Goal: Information Seeking & Learning: Compare options

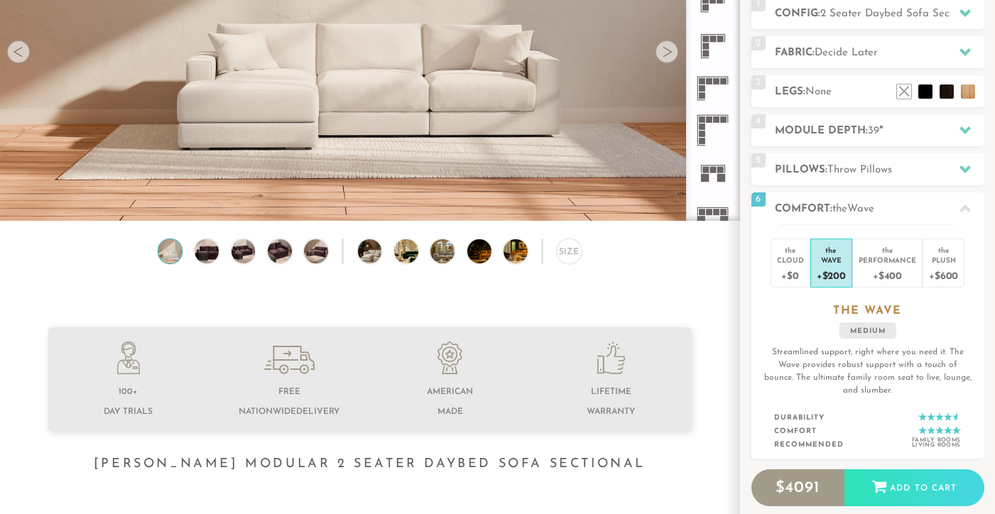
scroll to position [316, 0]
click at [708, 102] on icon at bounding box center [713, 93] width 42 height 42
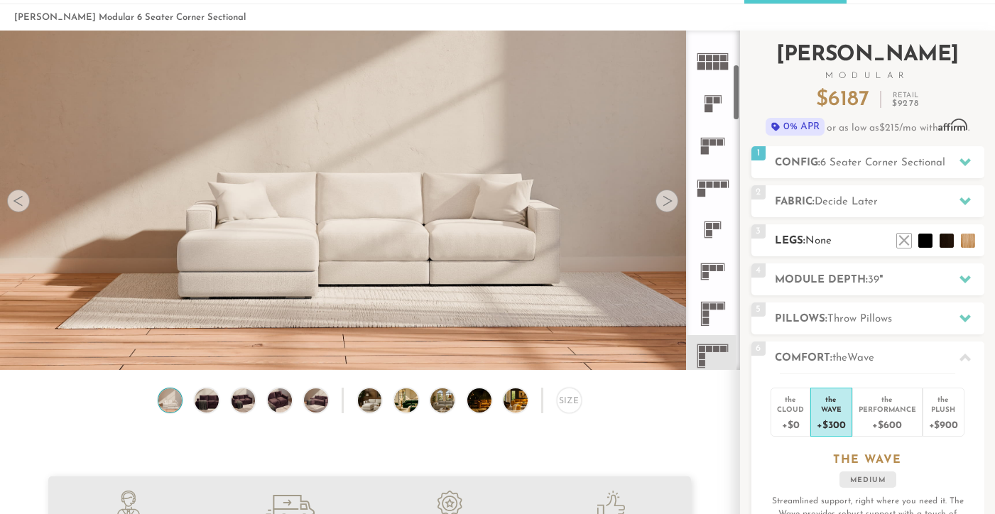
scroll to position [23, 0]
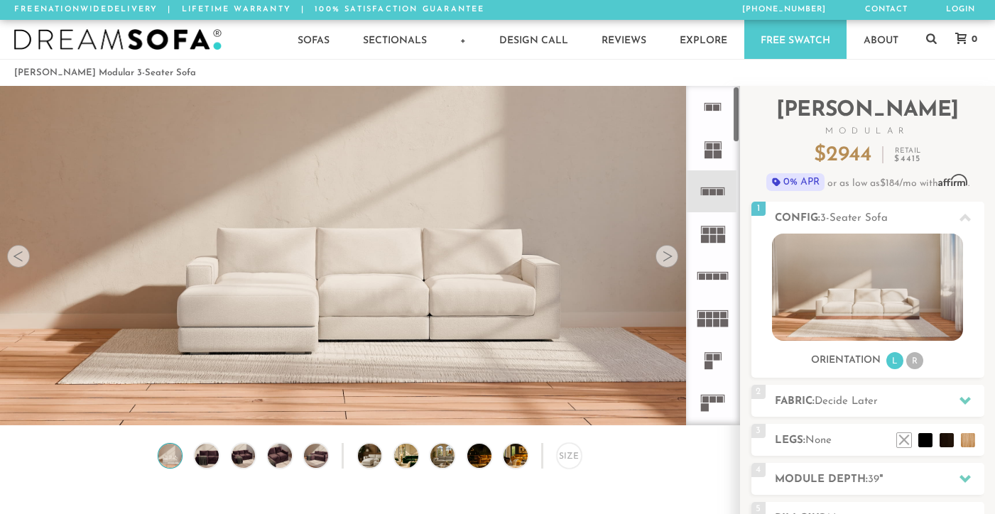
click at [707, 104] on icon at bounding box center [713, 107] width 42 height 42
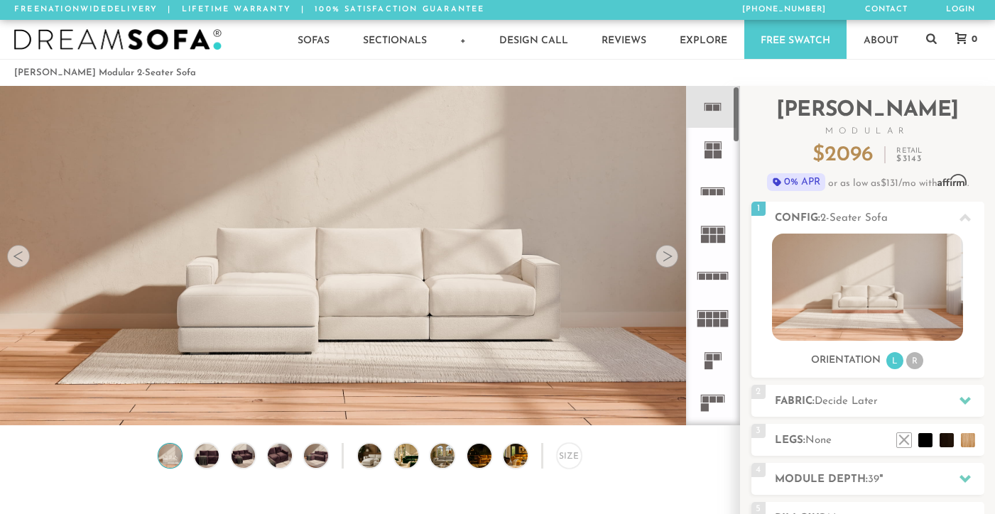
click at [706, 160] on icon at bounding box center [713, 149] width 42 height 42
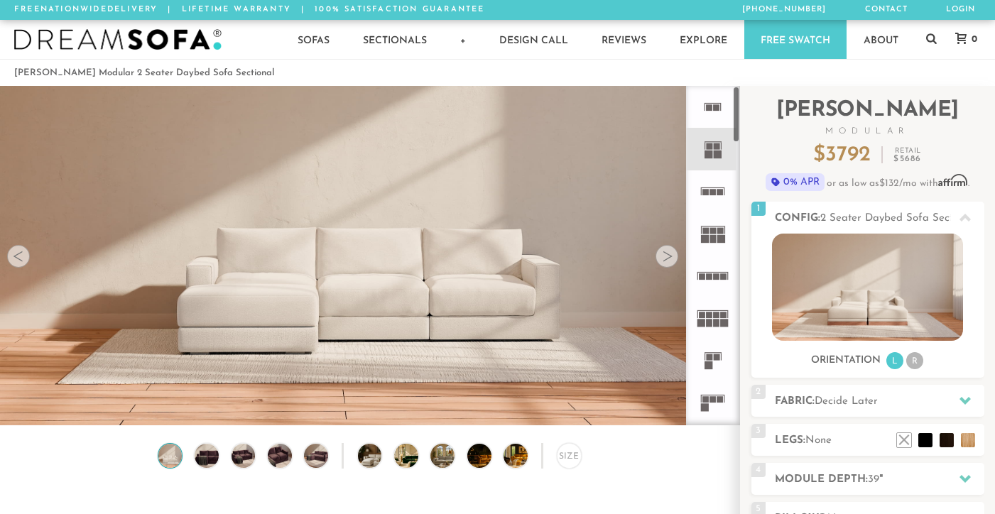
click at [716, 194] on icon at bounding box center [713, 191] width 42 height 42
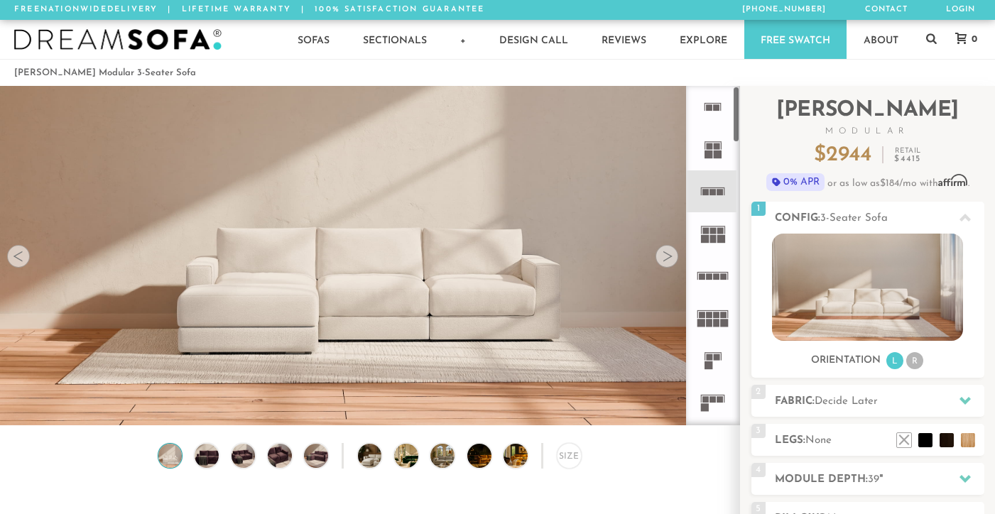
click at [712, 234] on icon at bounding box center [713, 233] width 42 height 42
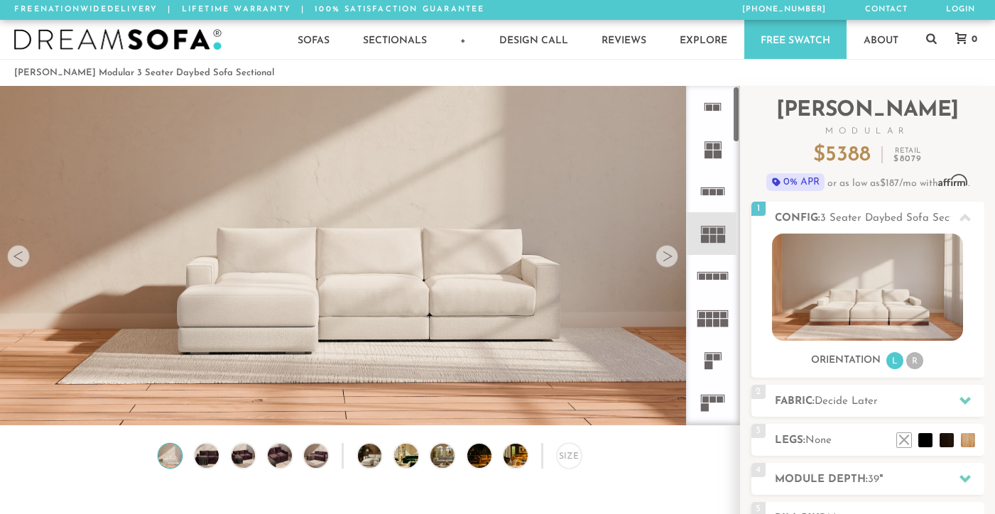
click at [705, 280] on icon at bounding box center [713, 276] width 42 height 42
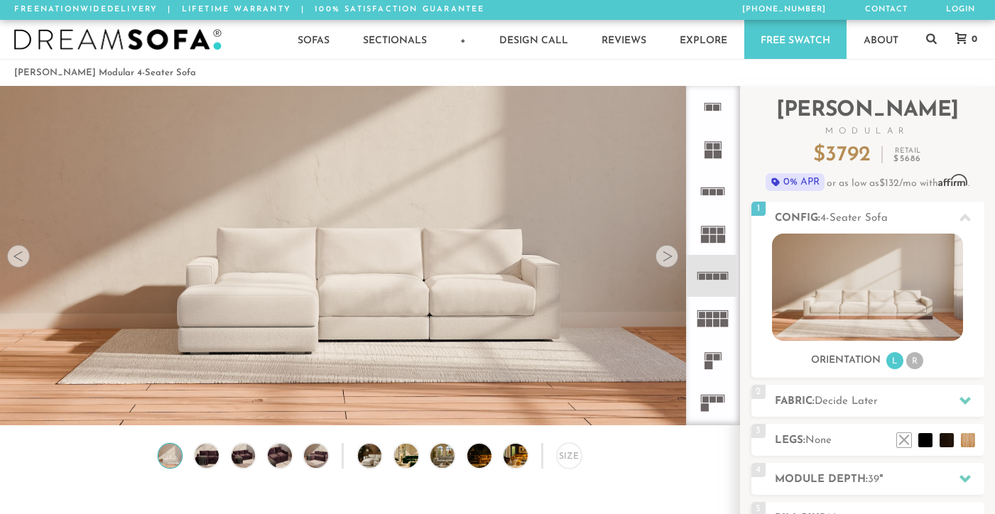
click at [705, 316] on icon at bounding box center [713, 318] width 42 height 42
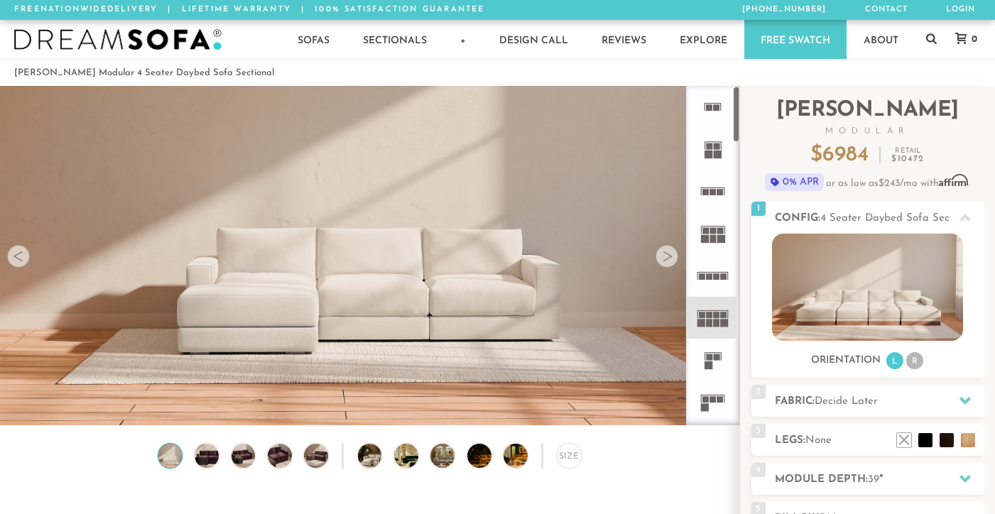
click at [716, 353] on rect at bounding box center [713, 352] width 17 height 1
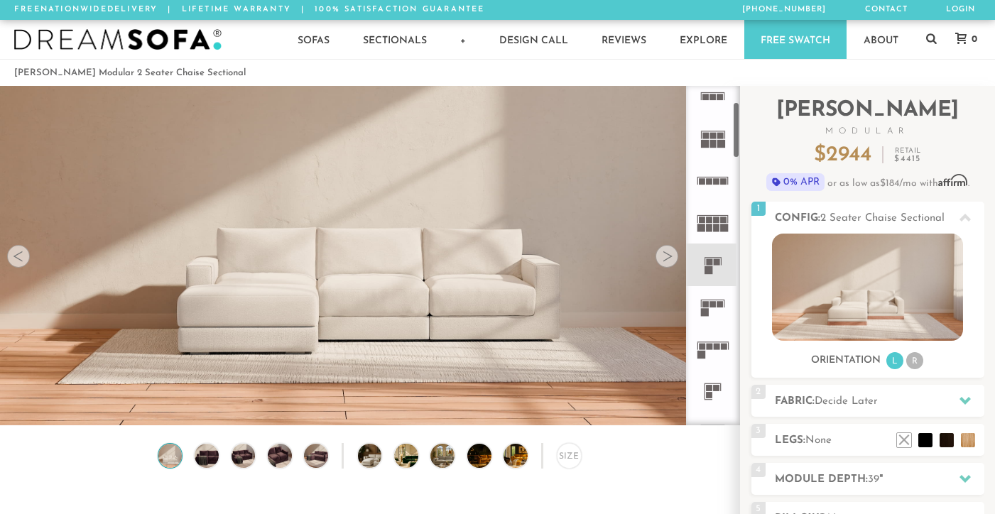
scroll to position [98, 0]
click at [714, 315] on icon at bounding box center [713, 304] width 42 height 42
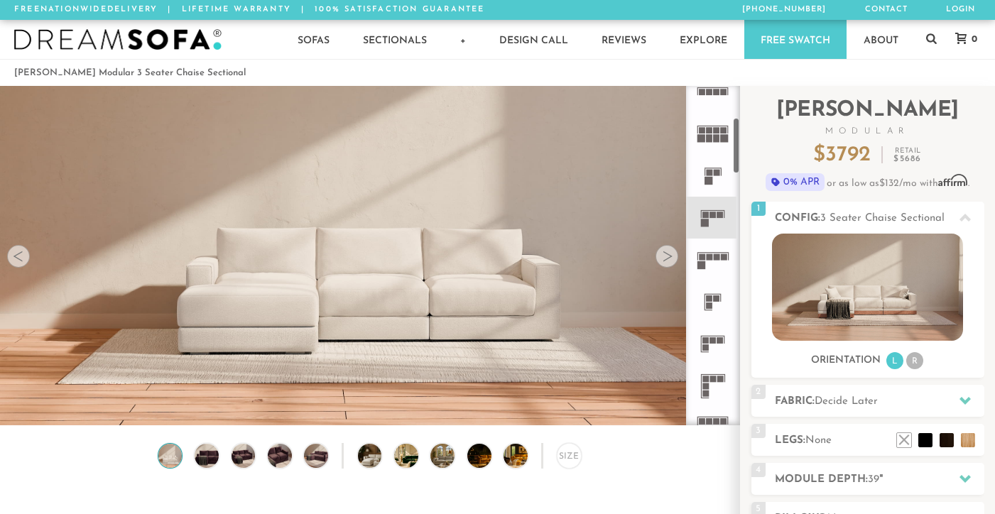
scroll to position [187, 0]
click at [710, 255] on rect at bounding box center [709, 255] width 6 height 6
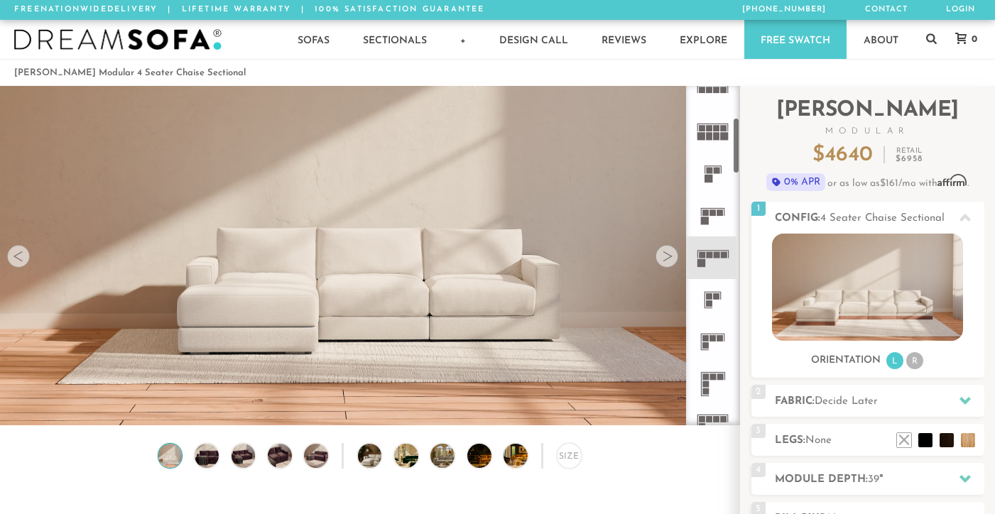
click at [710, 308] on rect at bounding box center [708, 308] width 7 height 1
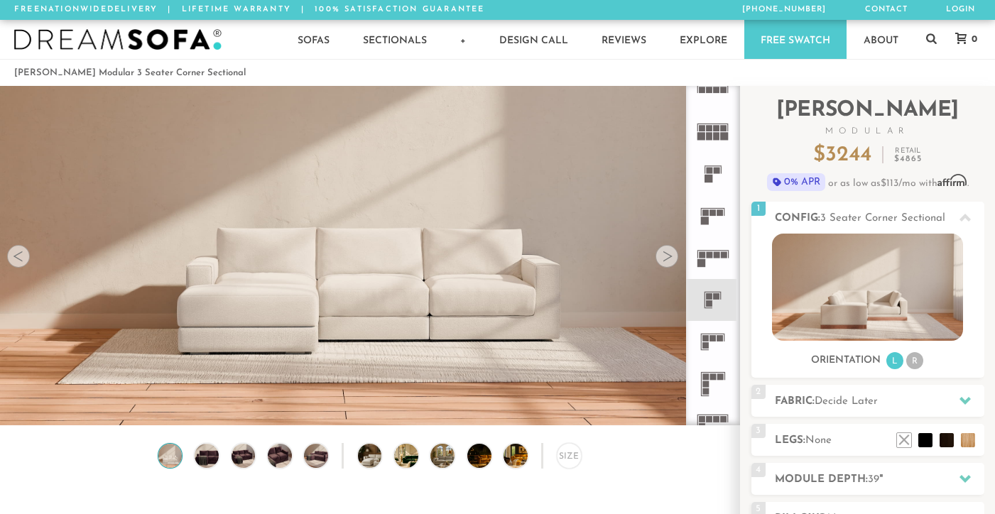
scroll to position [259, 0]
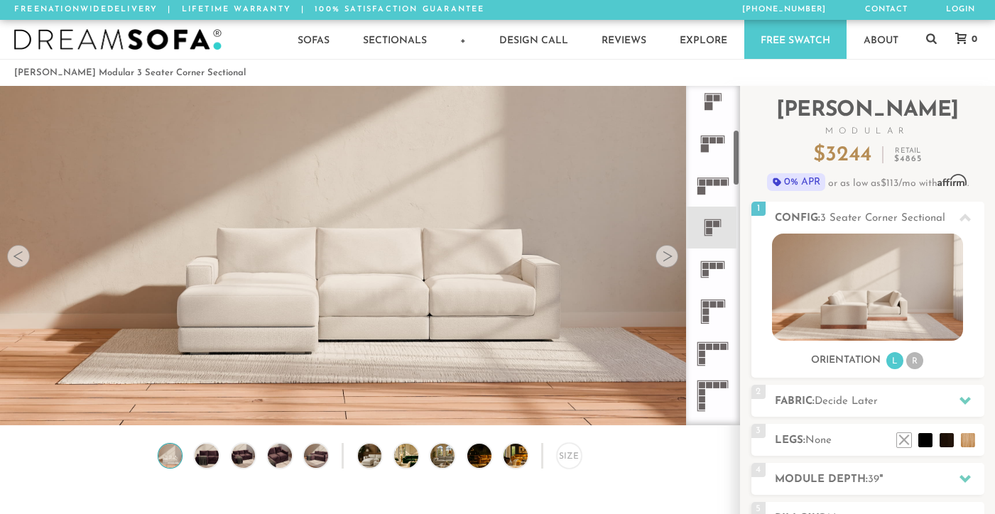
click at [708, 279] on icon at bounding box center [713, 270] width 42 height 42
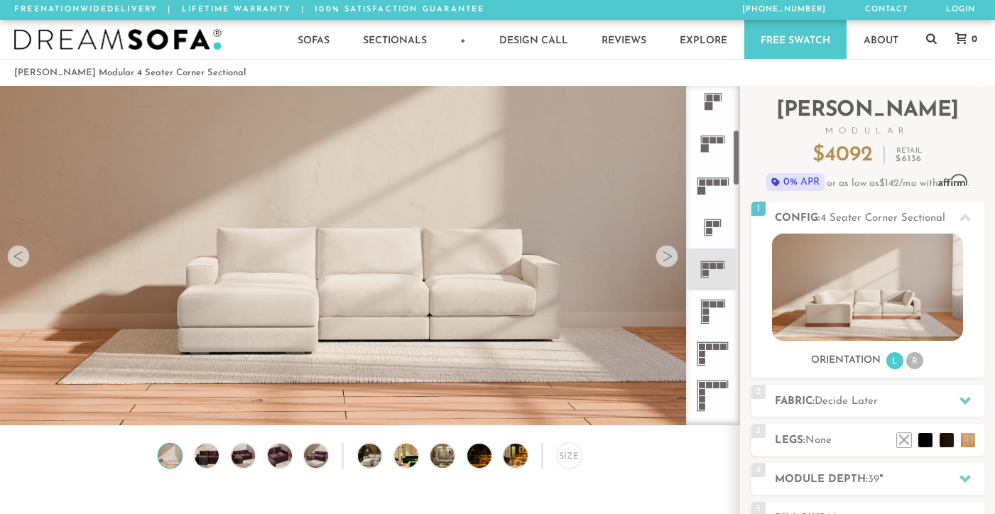
click at [708, 303] on rect at bounding box center [705, 304] width 6 height 6
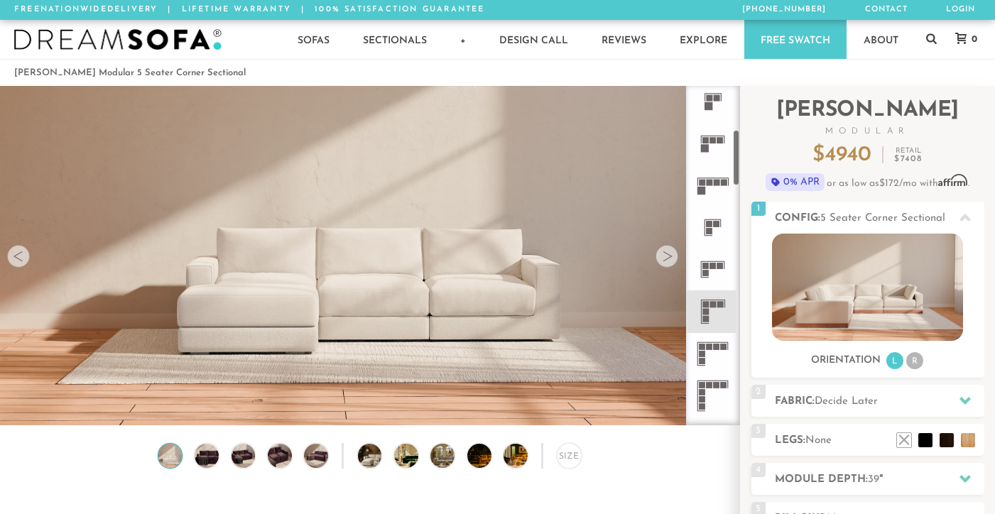
click at [705, 351] on icon at bounding box center [713, 354] width 42 height 42
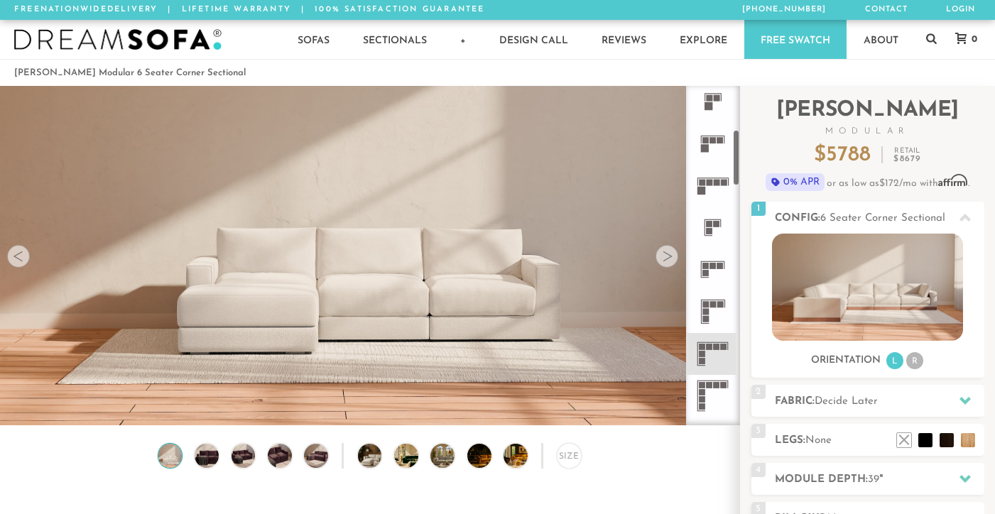
click at [707, 351] on icon at bounding box center [713, 354] width 42 height 42
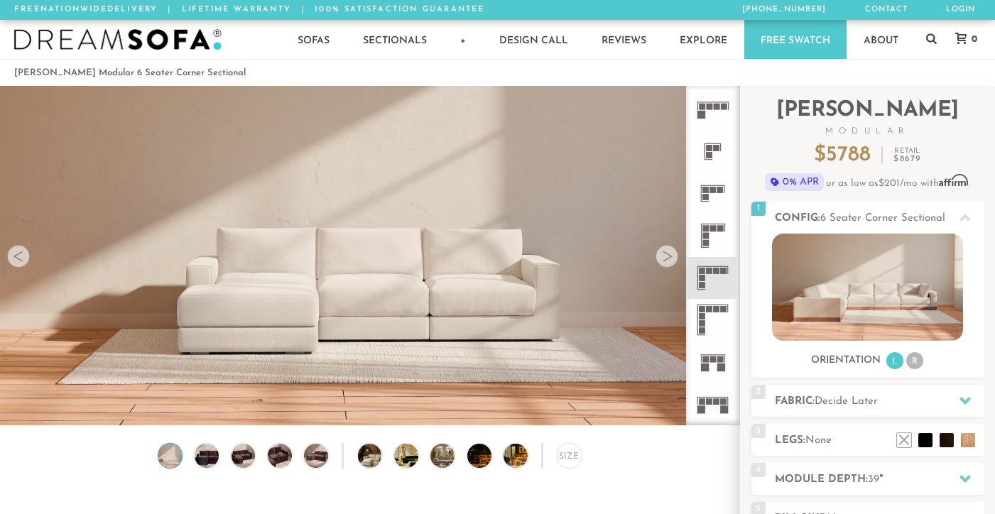
click at [703, 320] on icon at bounding box center [713, 320] width 42 height 42
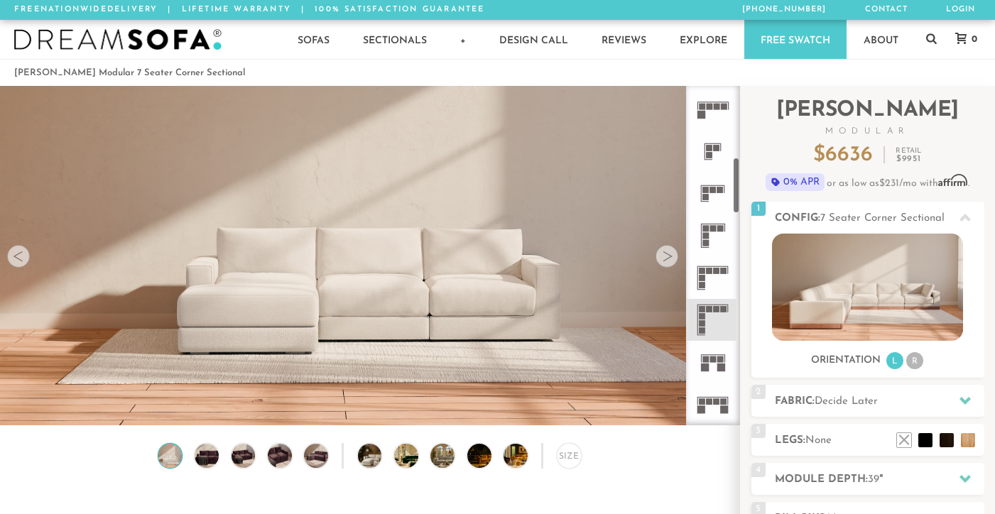
scroll to position [428, 0]
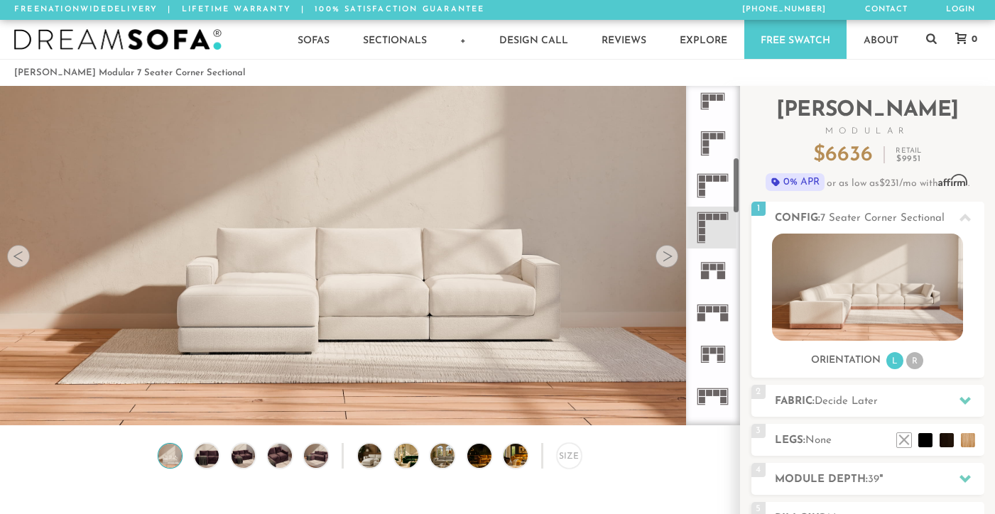
click at [711, 277] on icon at bounding box center [713, 270] width 42 height 42
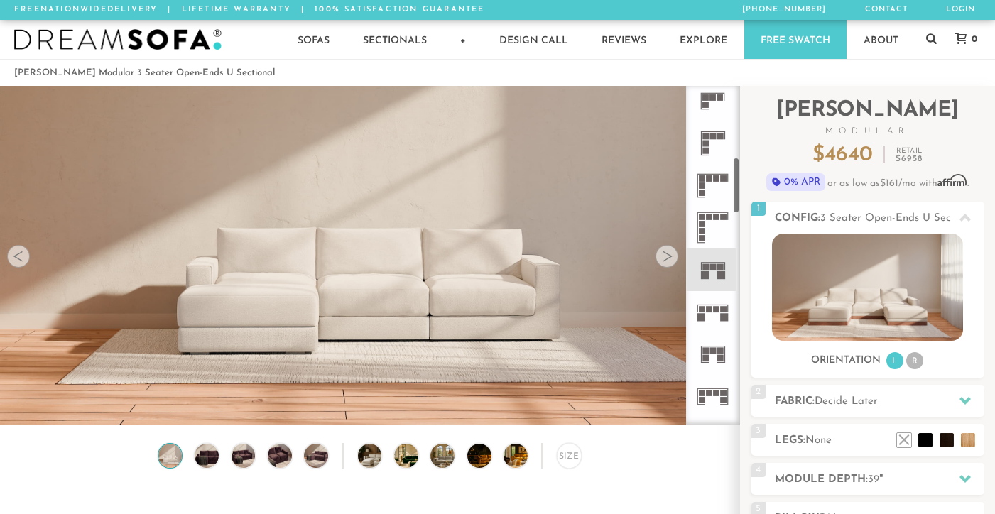
click at [717, 317] on icon at bounding box center [713, 312] width 42 height 42
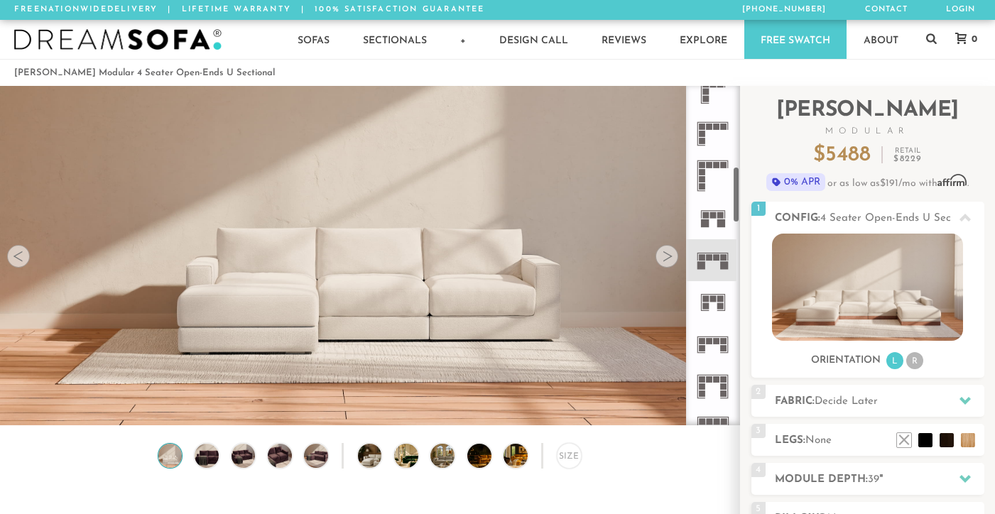
scroll to position [482, 0]
click at [707, 304] on rect at bounding box center [705, 303] width 6 height 6
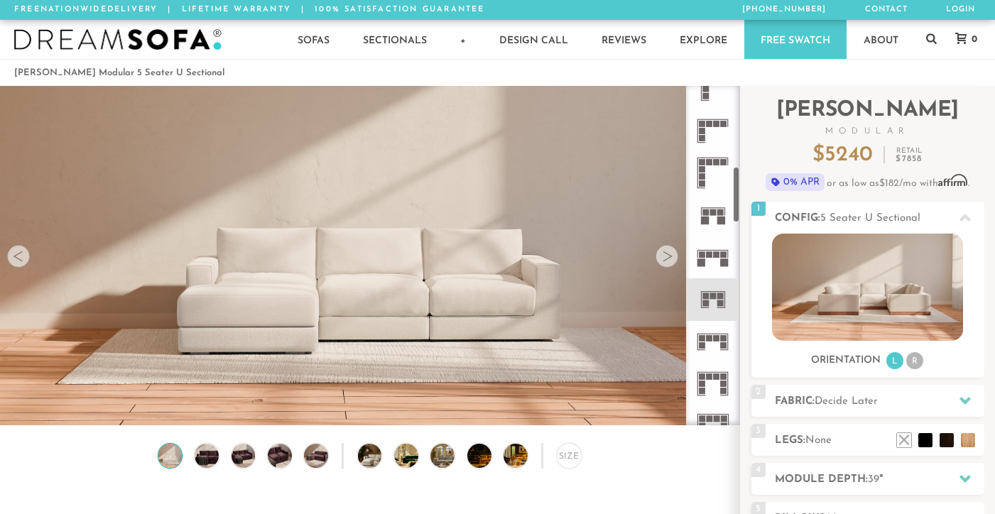
click at [701, 351] on icon at bounding box center [713, 342] width 42 height 42
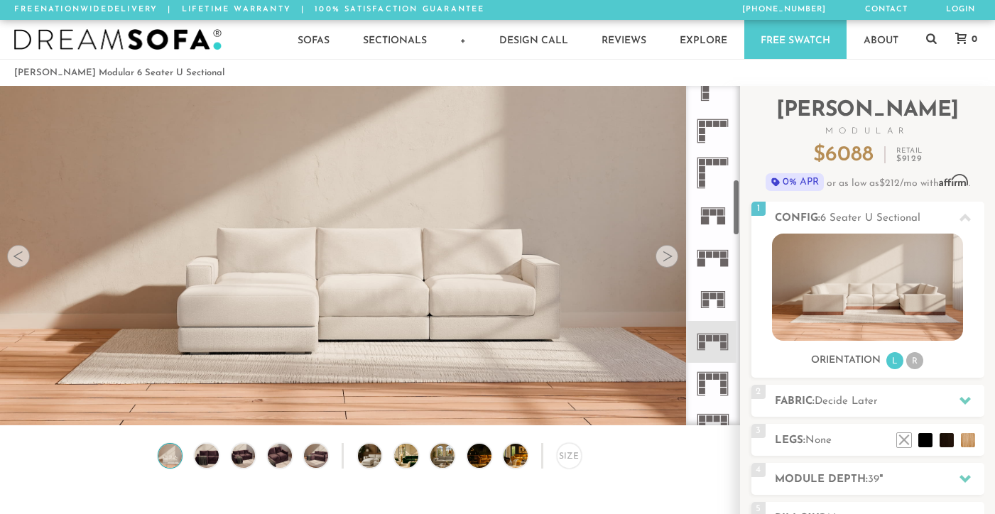
scroll to position [559, 0]
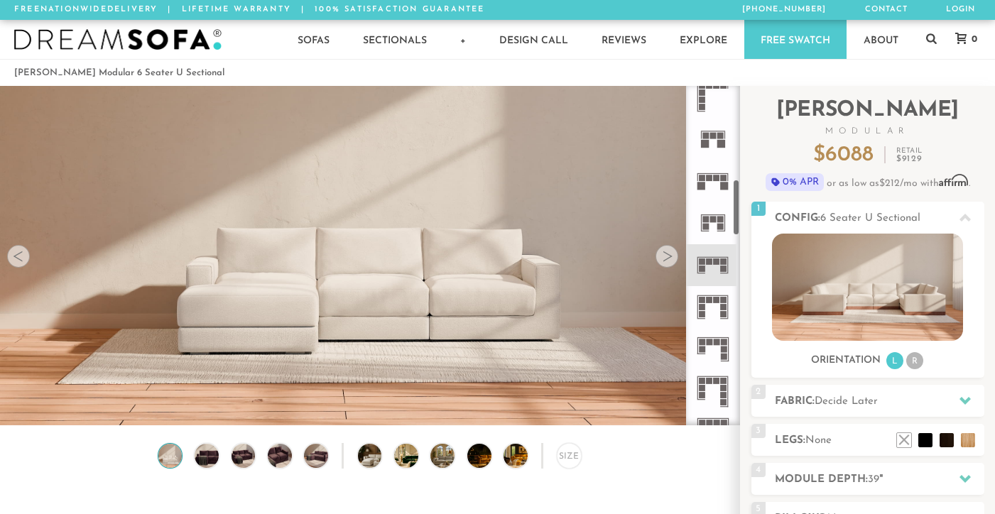
click at [715, 306] on icon at bounding box center [713, 307] width 42 height 42
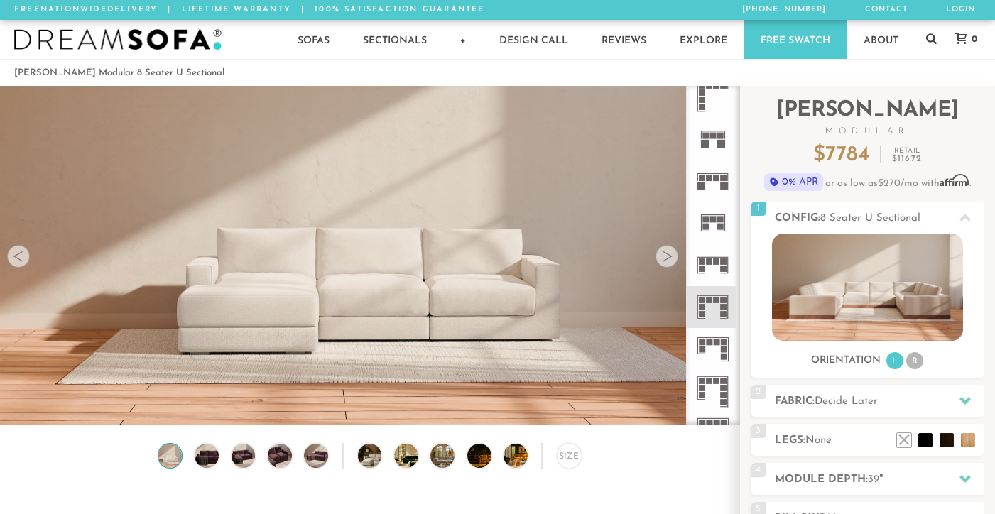
click at [709, 347] on icon at bounding box center [713, 349] width 42 height 42
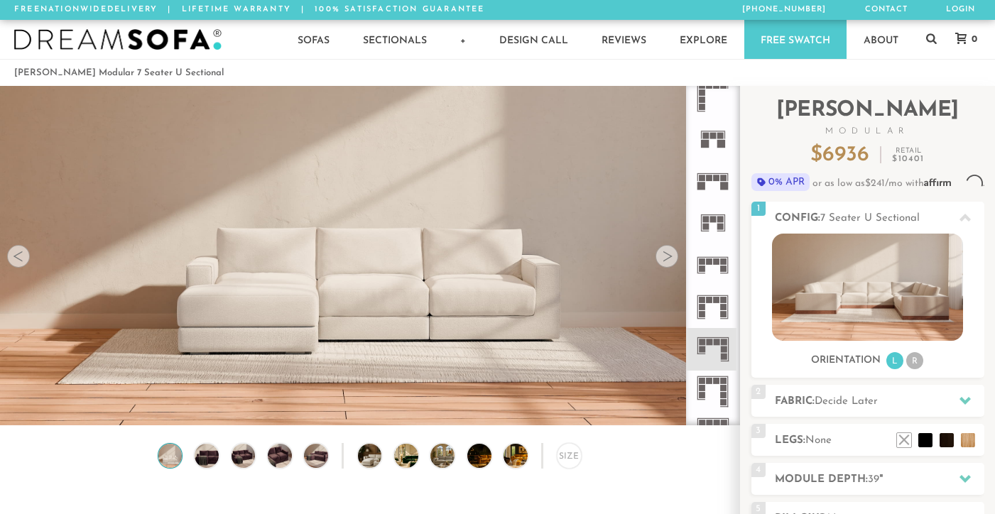
click at [709, 300] on rect at bounding box center [709, 300] width 6 height 6
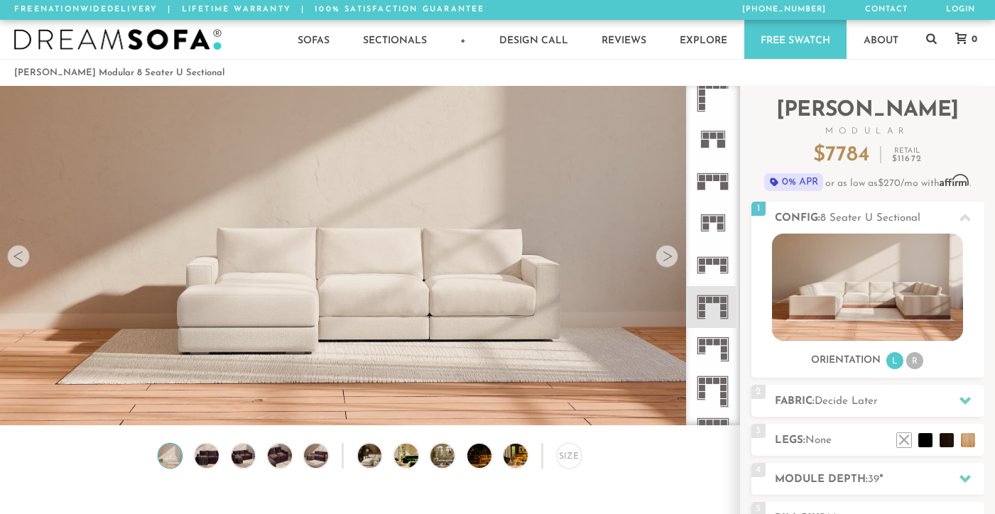
click at [715, 343] on rect at bounding box center [717, 343] width 6 height 6
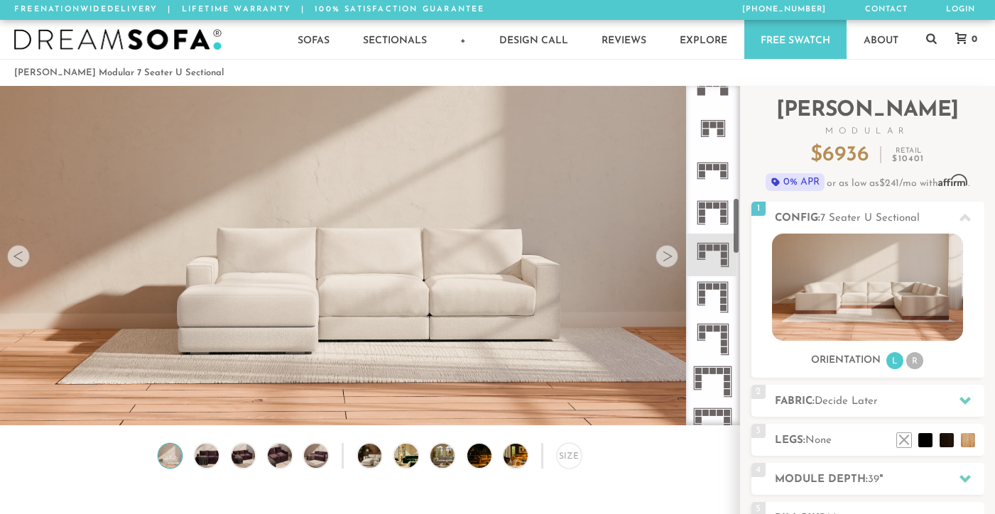
scroll to position [668, 0]
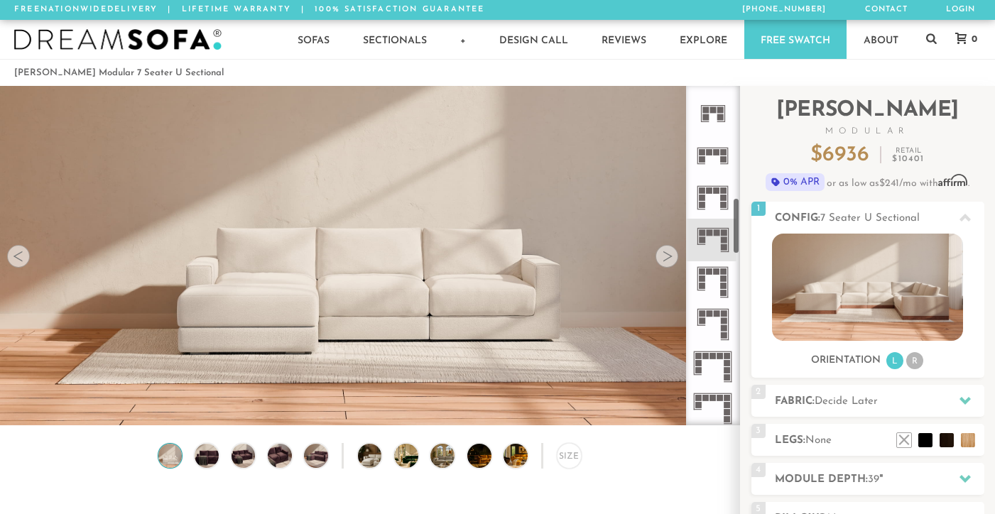
click at [714, 279] on icon at bounding box center [713, 282] width 42 height 42
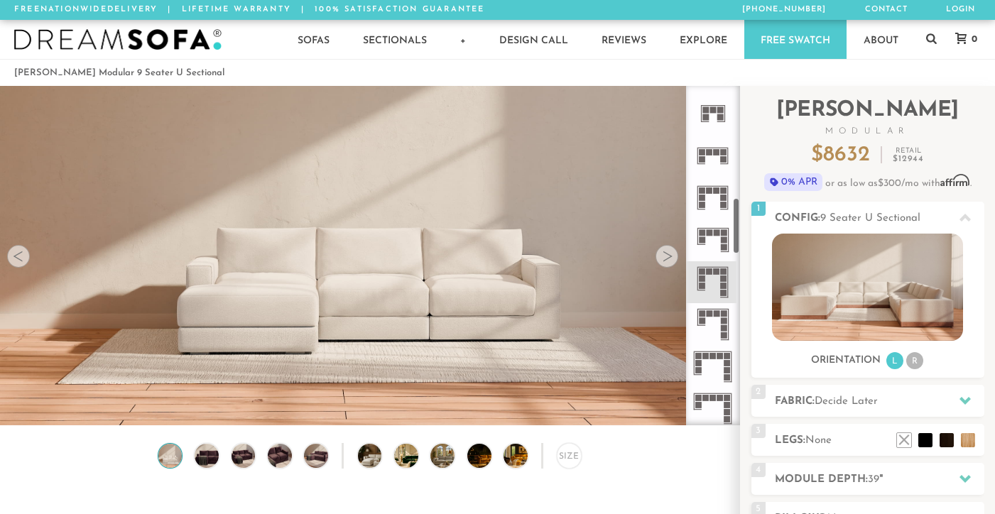
scroll to position [784, 0]
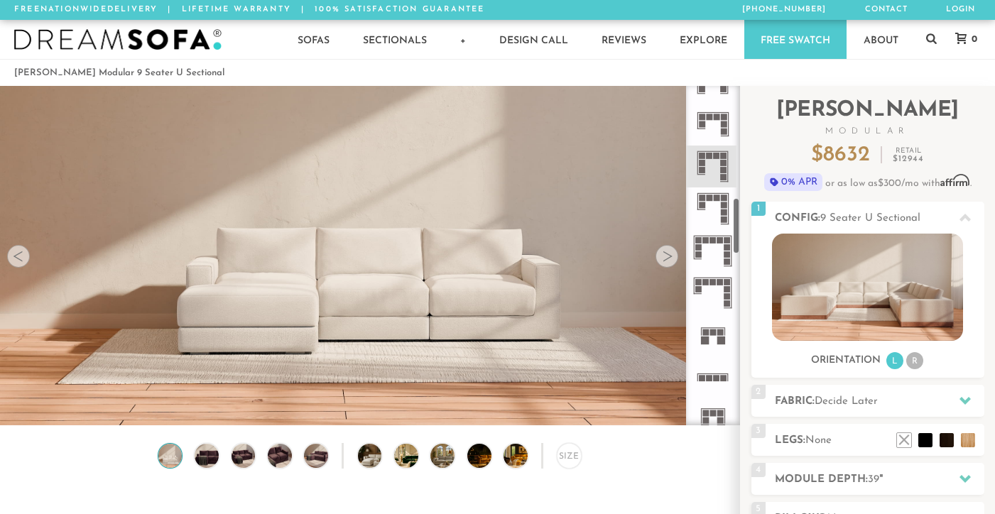
click at [711, 212] on icon at bounding box center [713, 209] width 42 height 42
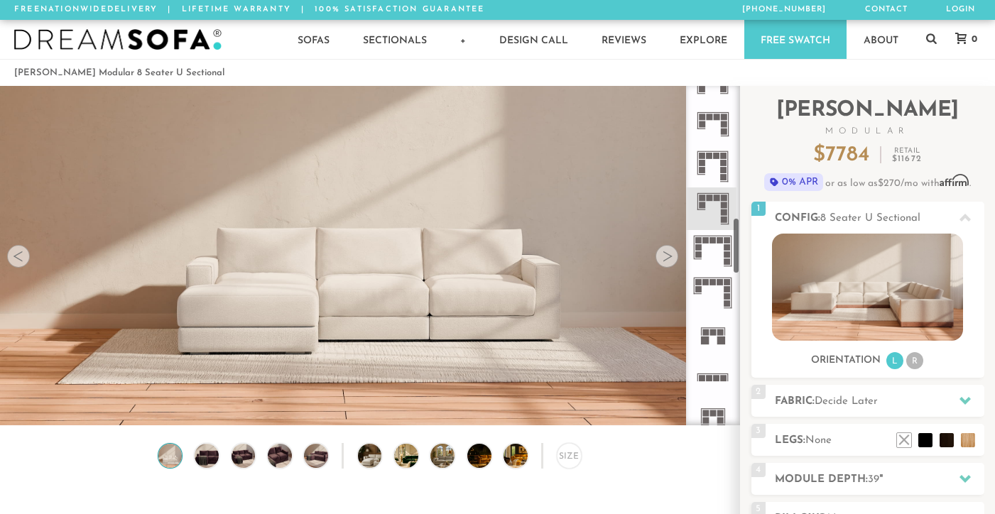
click at [706, 162] on icon at bounding box center [713, 167] width 42 height 42
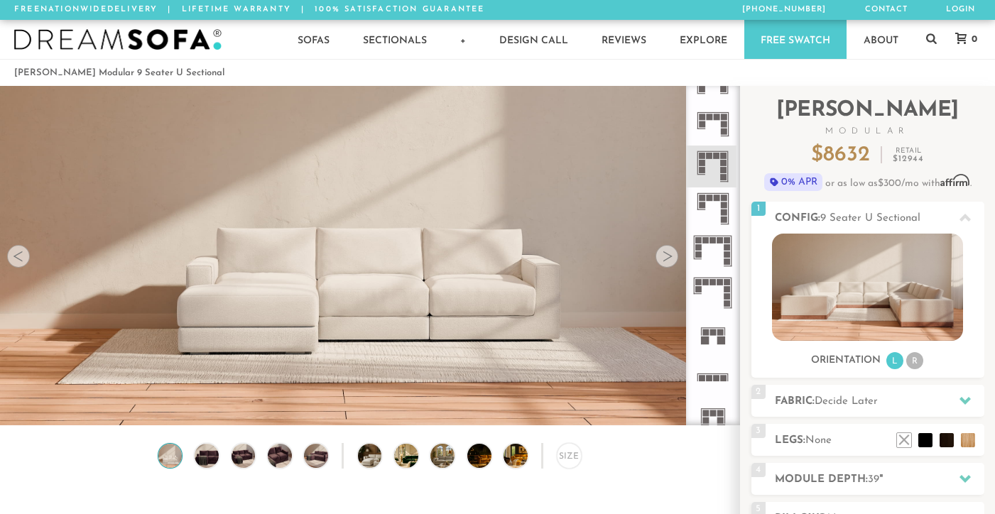
click at [707, 206] on icon at bounding box center [713, 209] width 42 height 42
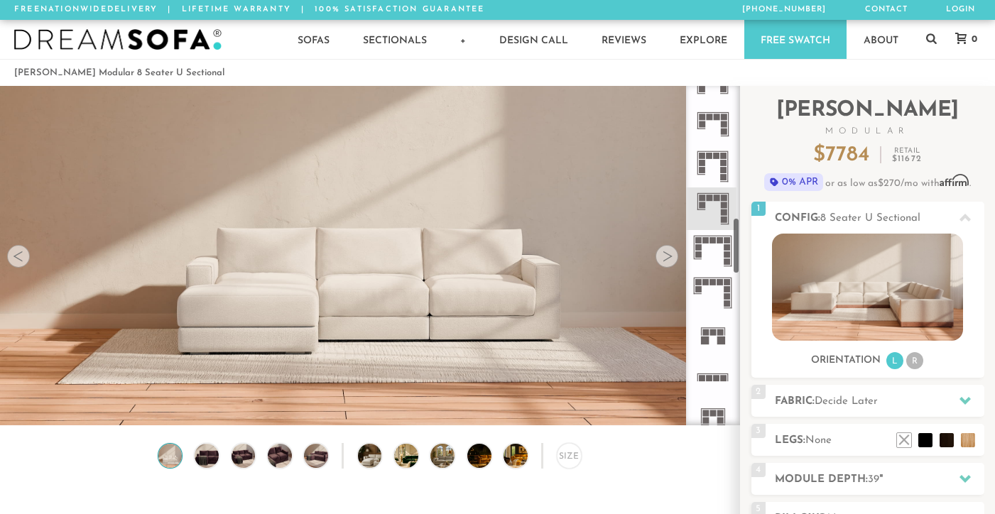
click at [706, 244] on icon at bounding box center [713, 251] width 42 height 42
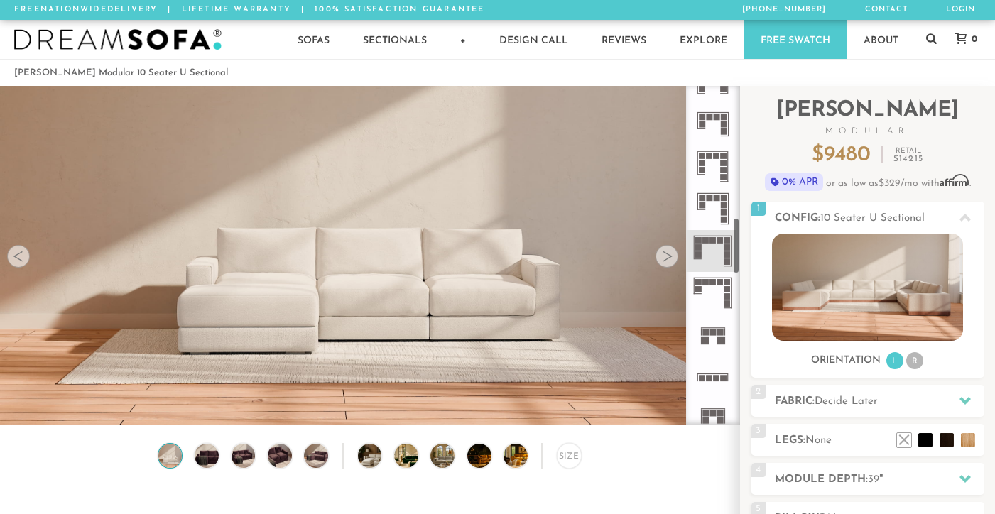
click at [708, 202] on icon at bounding box center [713, 209] width 42 height 42
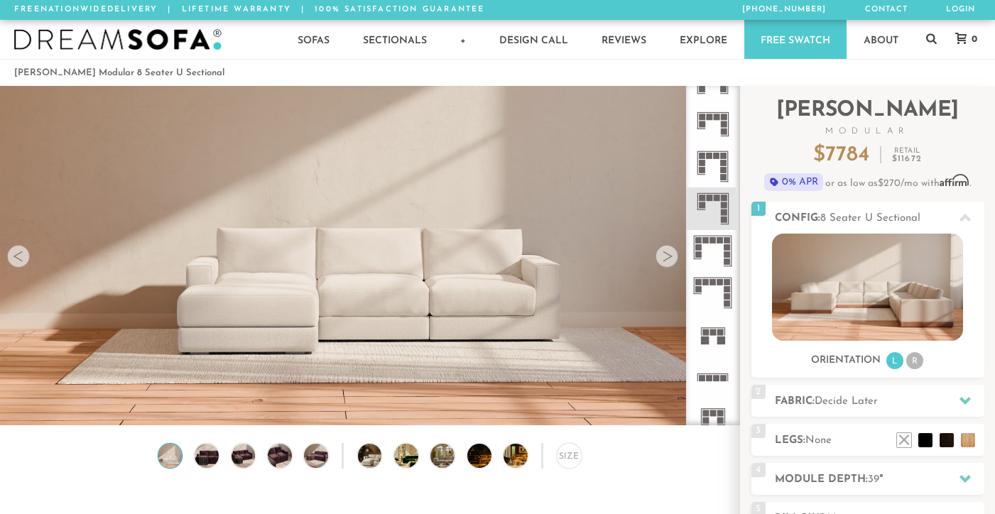
click at [706, 259] on icon at bounding box center [713, 251] width 42 height 42
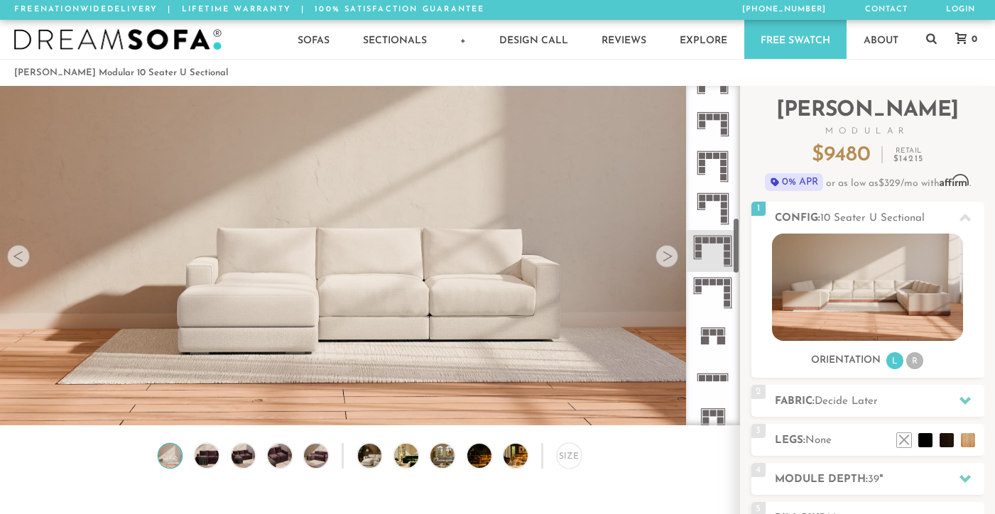
click at [710, 283] on rect at bounding box center [713, 282] width 6 height 6
click at [710, 335] on rect at bounding box center [713, 333] width 6 height 6
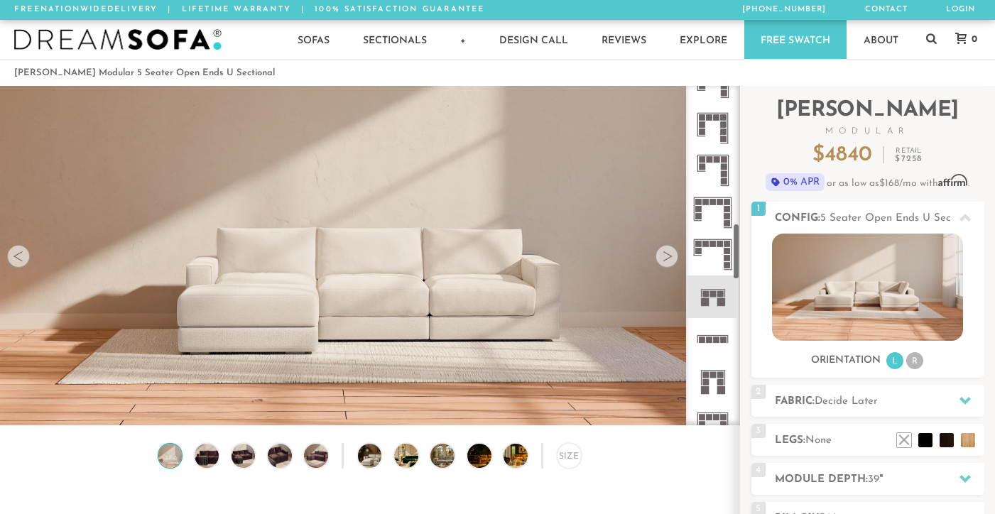
scroll to position [828, 0]
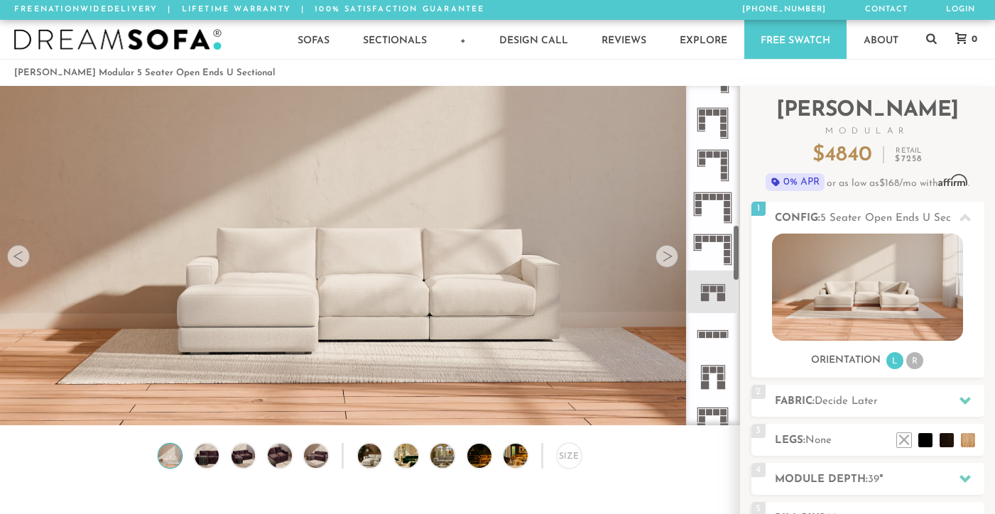
click at [714, 335] on rect at bounding box center [717, 335] width 6 height 6
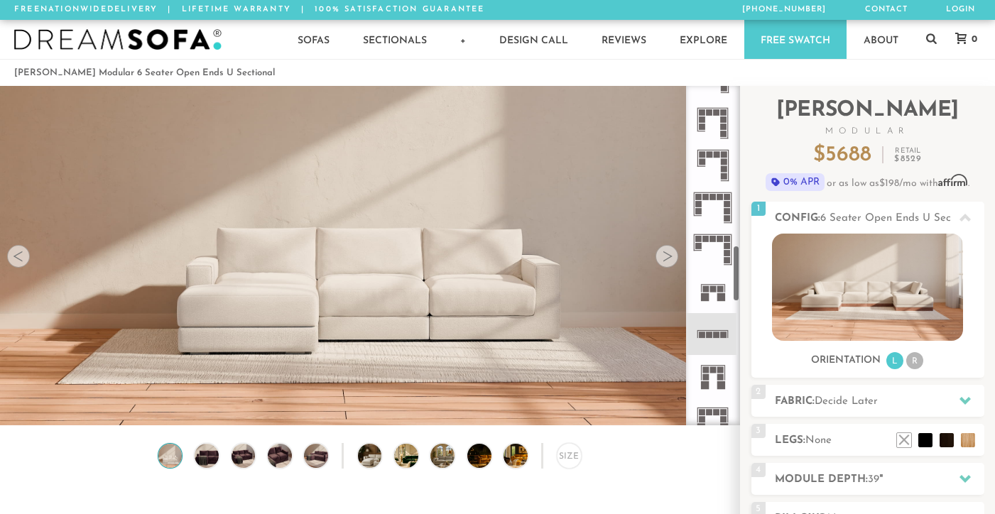
scroll to position [957, 0]
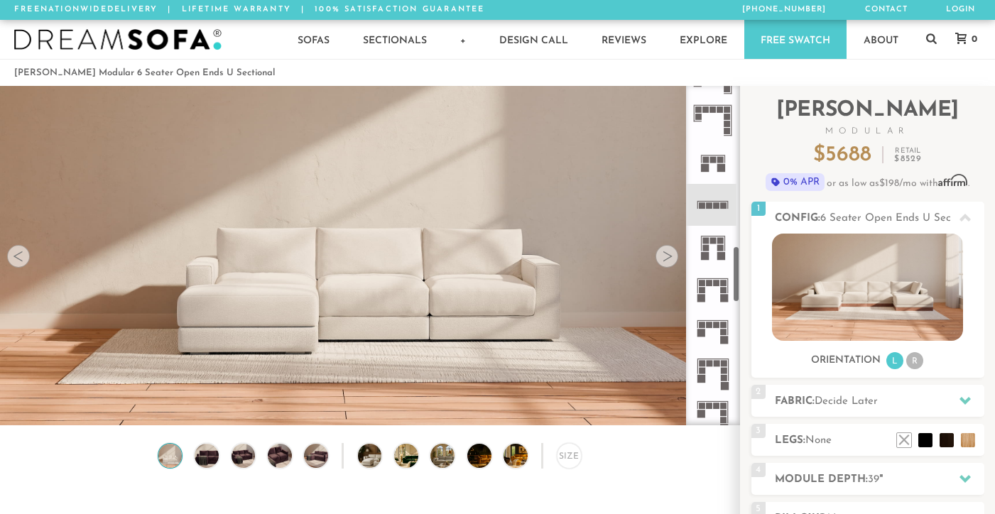
click at [717, 242] on icon at bounding box center [713, 247] width 42 height 42
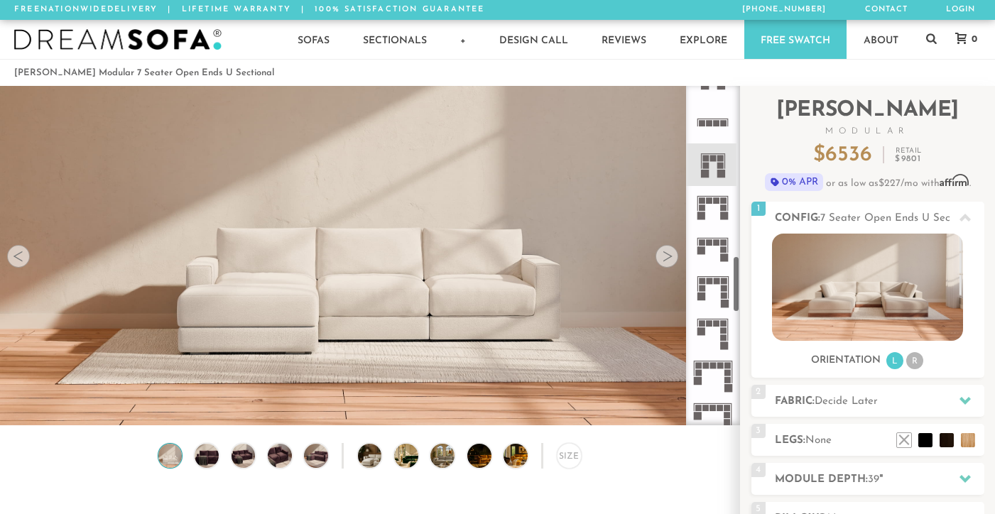
scroll to position [978, 0]
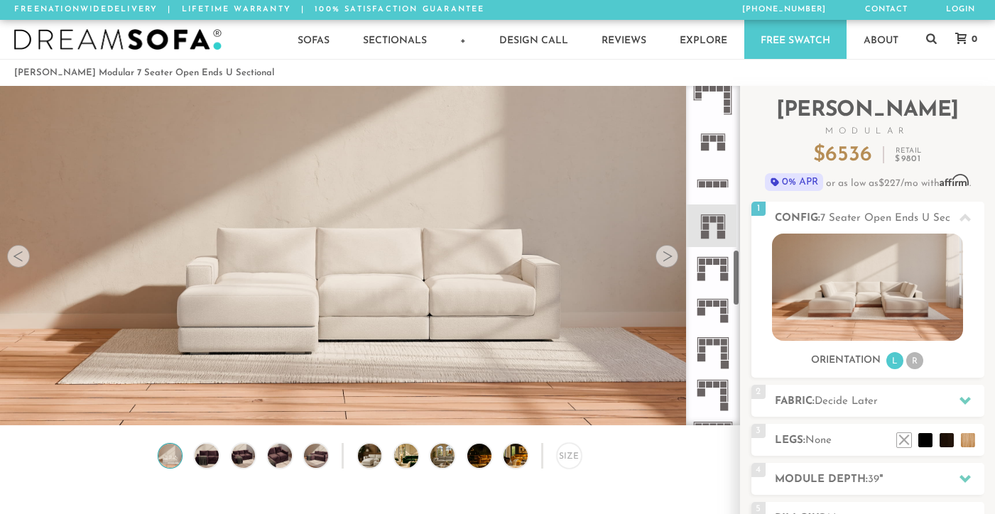
click at [710, 275] on icon at bounding box center [713, 268] width 42 height 42
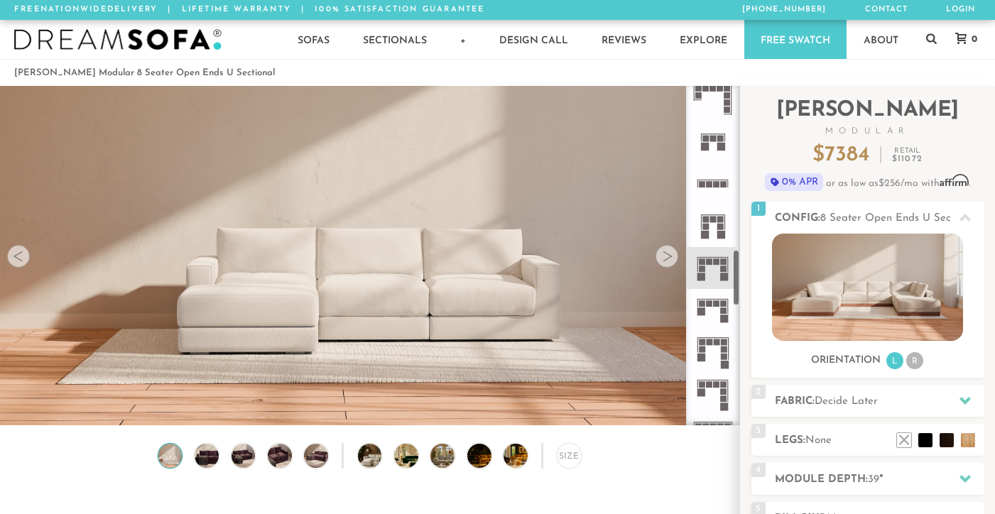
click at [712, 304] on icon at bounding box center [713, 310] width 42 height 42
click at [705, 264] on rect at bounding box center [702, 262] width 6 height 6
click at [717, 212] on icon at bounding box center [713, 226] width 42 height 42
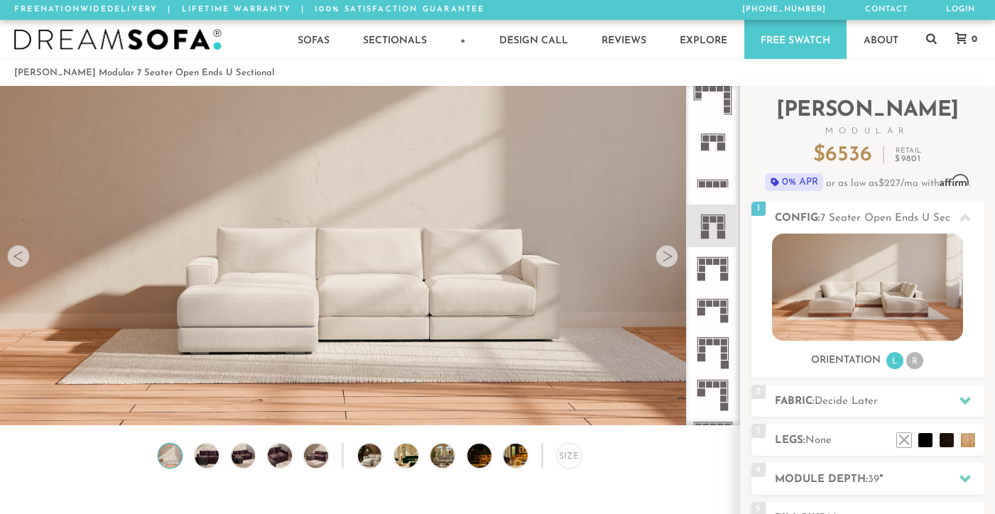
click at [712, 272] on icon at bounding box center [713, 268] width 42 height 42
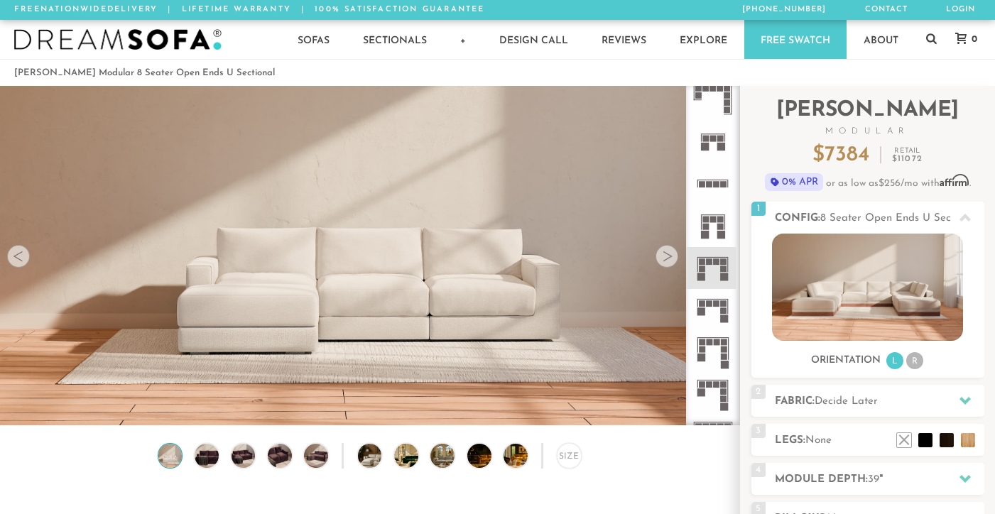
click at [712, 321] on icon at bounding box center [713, 310] width 42 height 42
click at [709, 225] on rect at bounding box center [705, 227] width 6 height 6
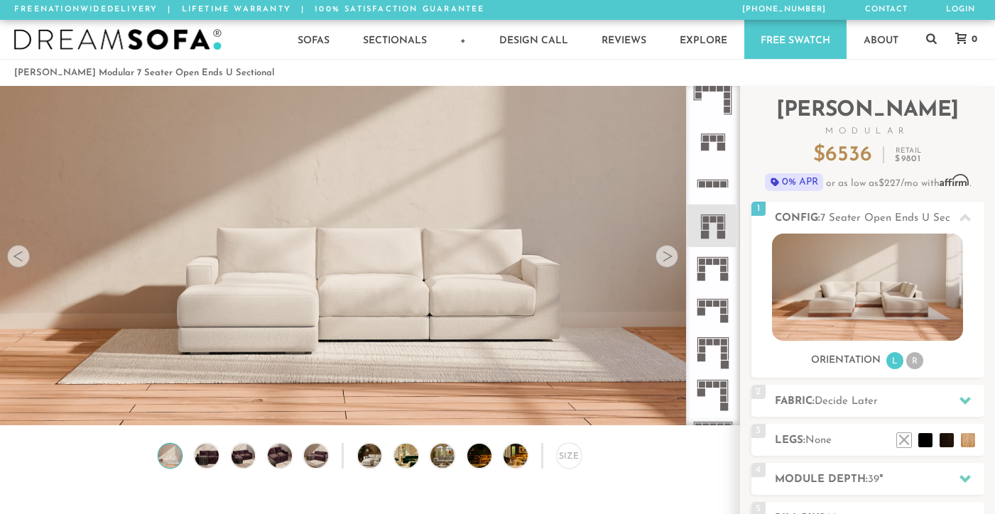
click at [707, 305] on rect at bounding box center [709, 303] width 6 height 6
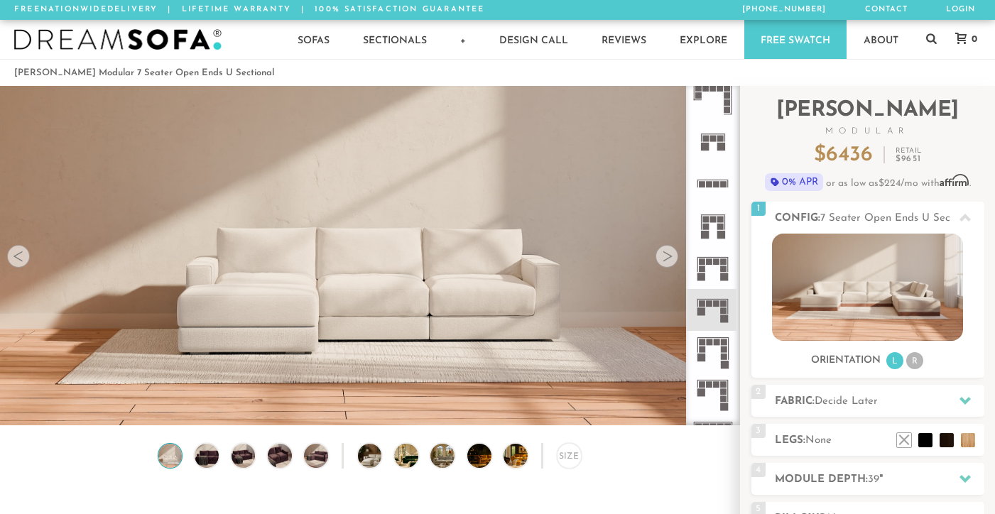
click at [706, 344] on icon at bounding box center [713, 352] width 42 height 42
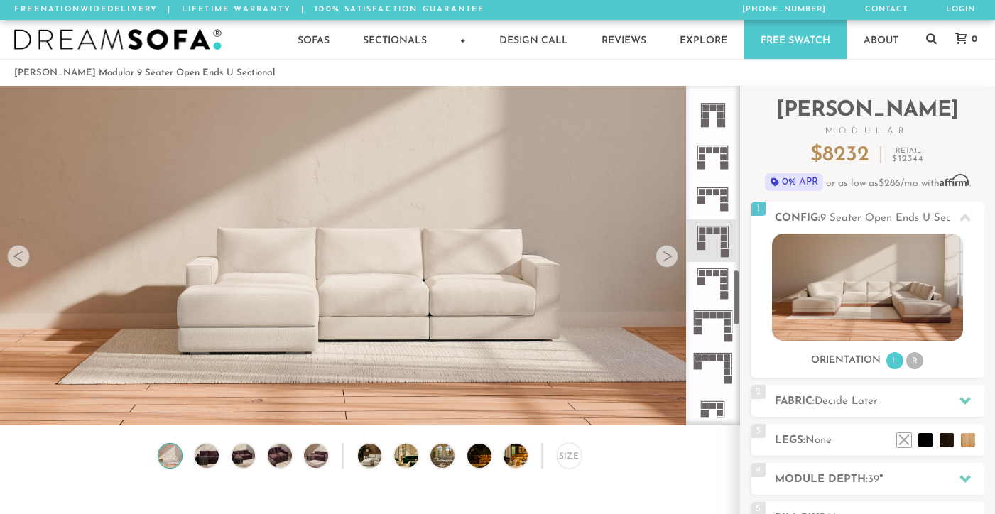
scroll to position [1093, 0]
click at [713, 278] on icon at bounding box center [713, 280] width 42 height 42
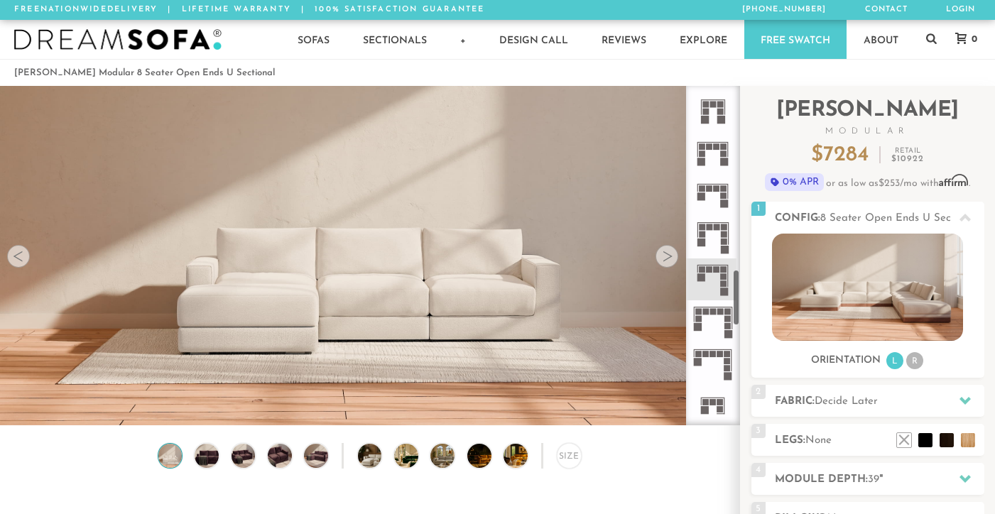
click at [718, 328] on icon at bounding box center [713, 321] width 42 height 42
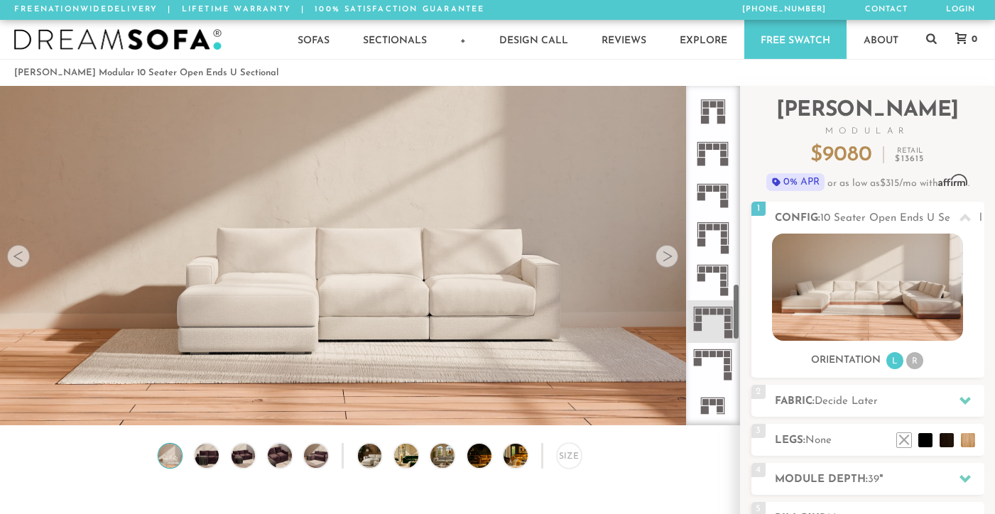
scroll to position [1185, 0]
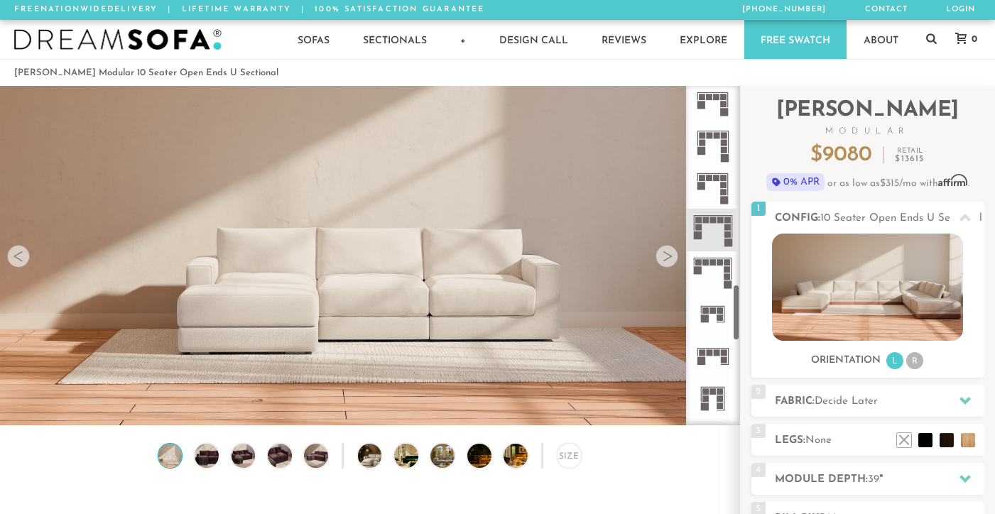
click at [710, 278] on icon at bounding box center [713, 272] width 42 height 42
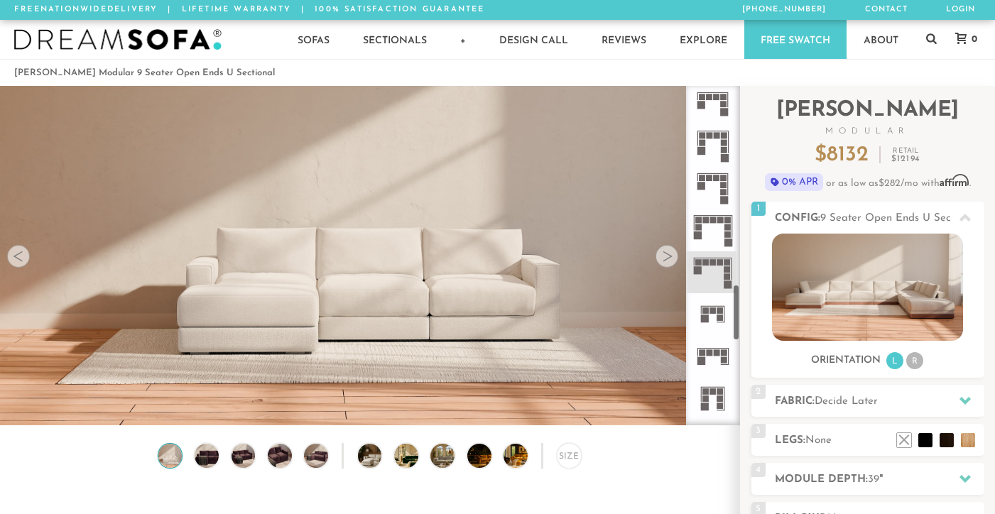
click at [716, 316] on icon at bounding box center [713, 314] width 42 height 42
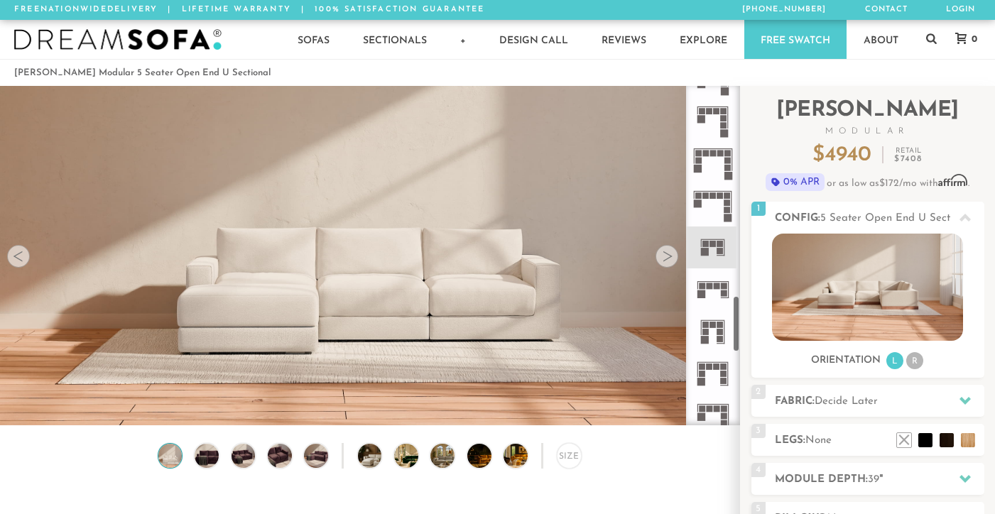
scroll to position [1252, 0]
click at [712, 291] on icon at bounding box center [713, 289] width 42 height 42
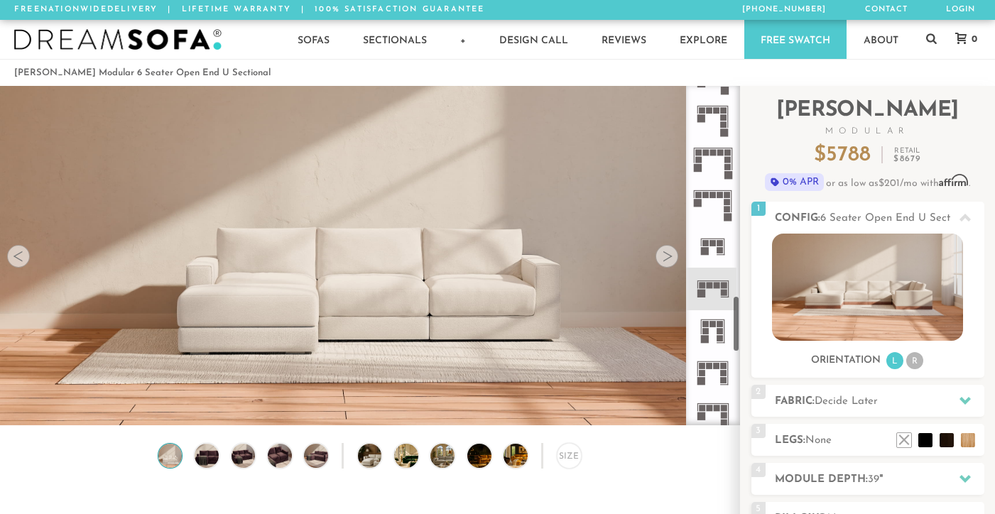
click at [706, 330] on rect at bounding box center [705, 331] width 6 height 6
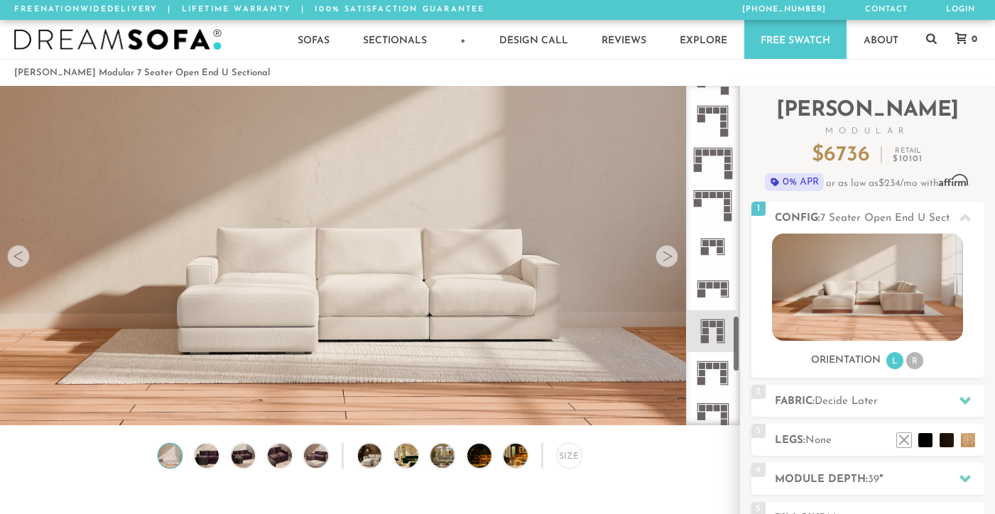
scroll to position [1372, 0]
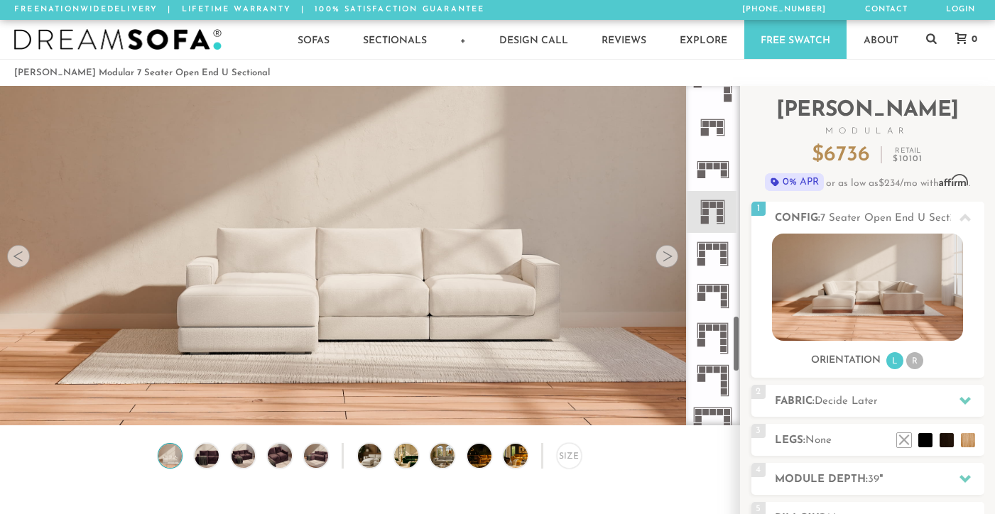
click at [718, 244] on rect at bounding box center [717, 247] width 6 height 6
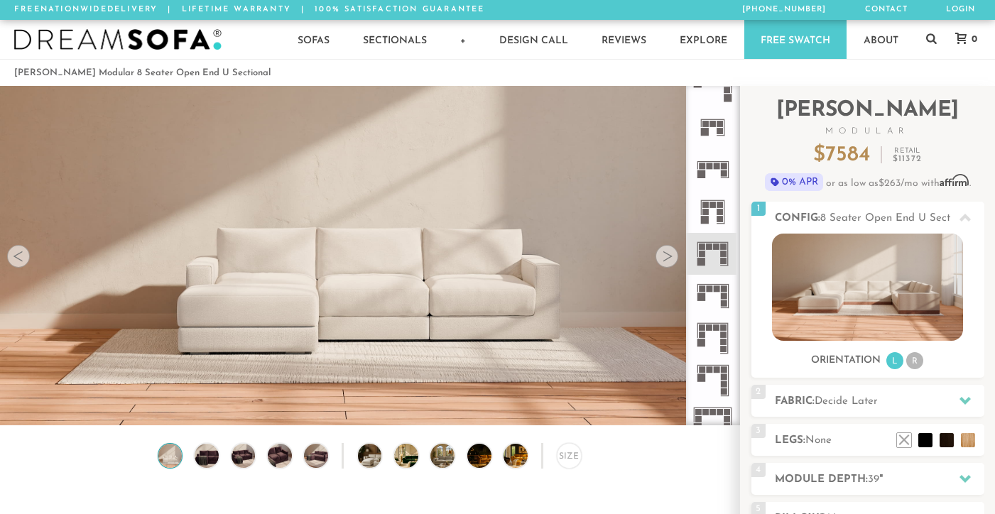
click at [715, 305] on icon at bounding box center [713, 296] width 42 height 42
click at [707, 259] on icon at bounding box center [713, 254] width 42 height 42
click at [711, 295] on icon at bounding box center [713, 296] width 42 height 42
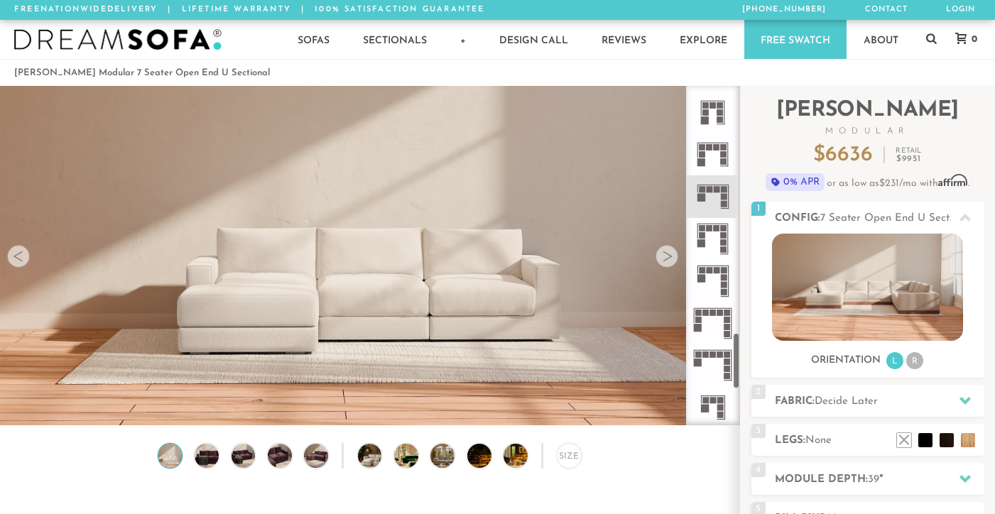
click at [715, 240] on icon at bounding box center [713, 239] width 42 height 42
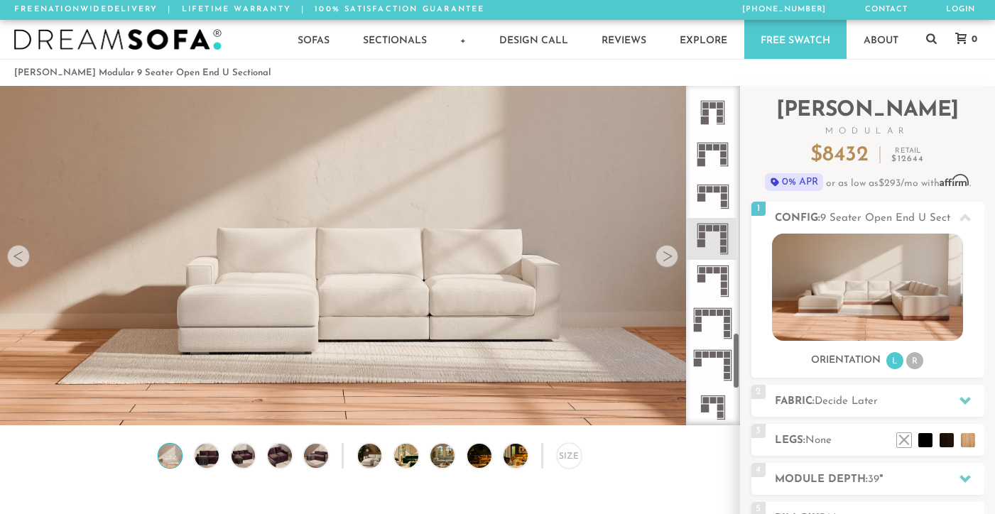
click at [704, 274] on icon at bounding box center [713, 281] width 42 height 42
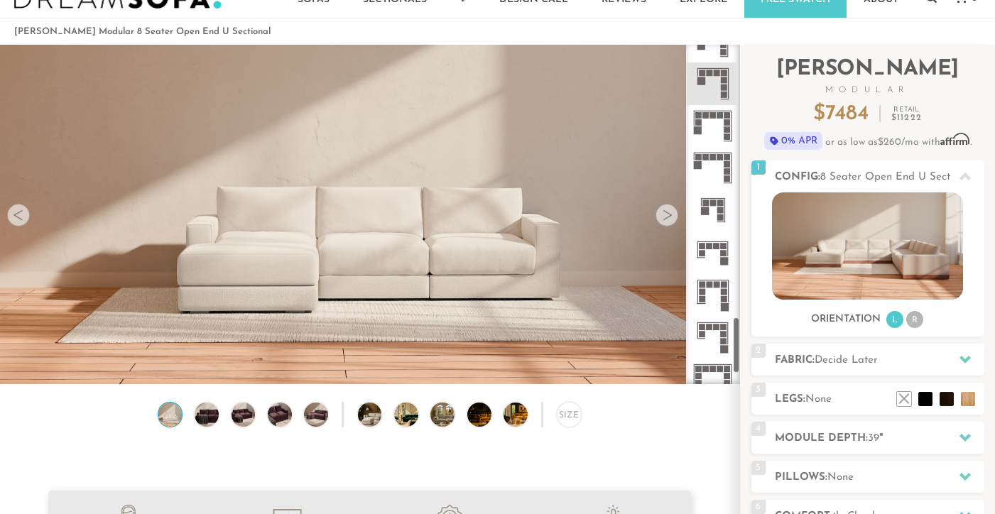
scroll to position [1623, 0]
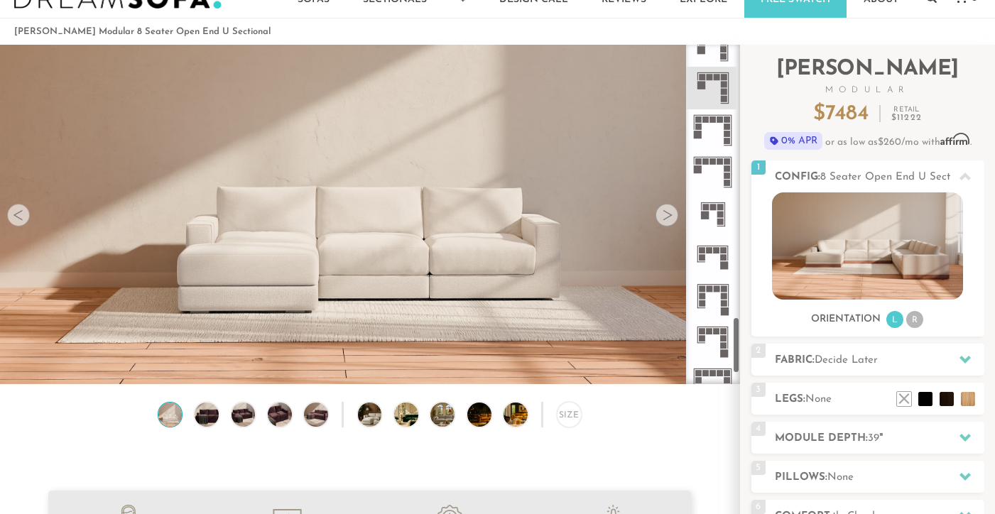
click at [712, 119] on rect at bounding box center [713, 119] width 6 height 6
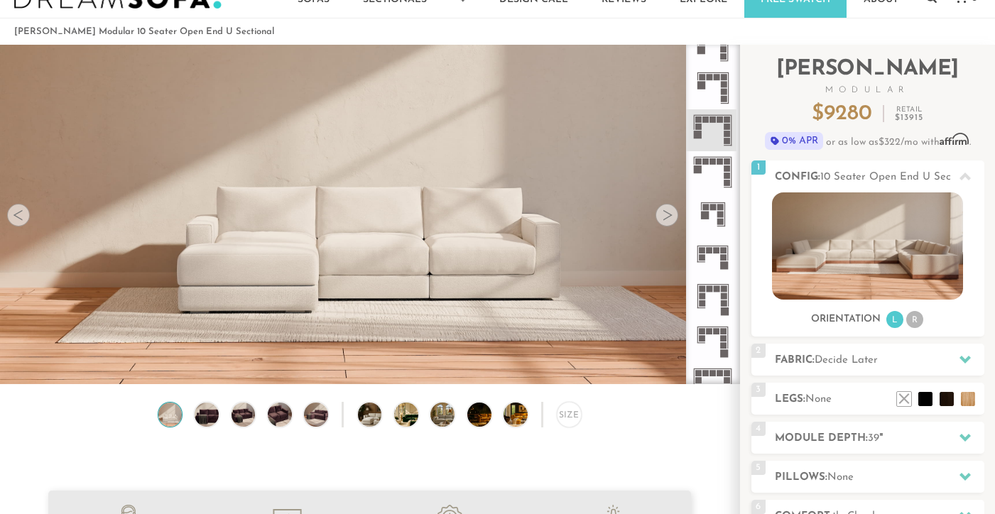
click at [715, 168] on icon at bounding box center [713, 172] width 42 height 42
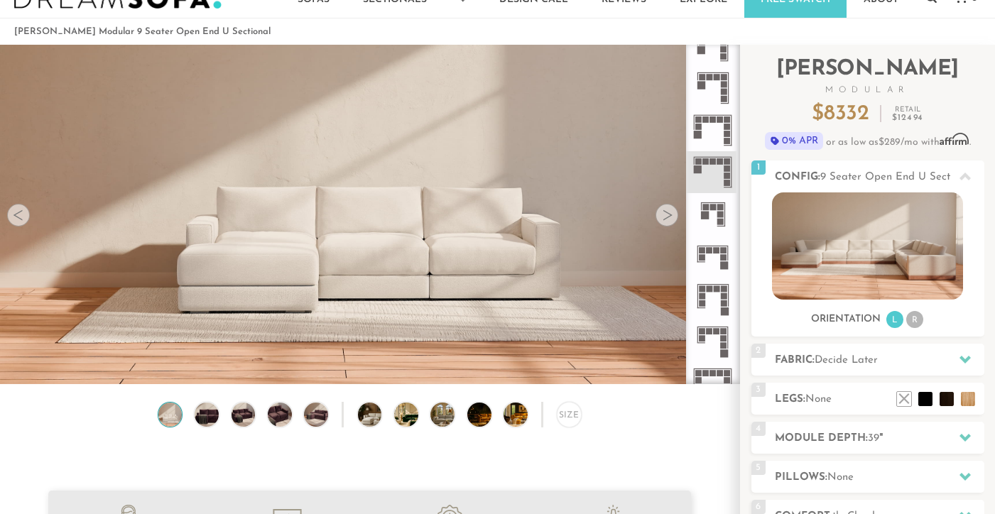
click at [710, 207] on rect at bounding box center [713, 208] width 6 height 6
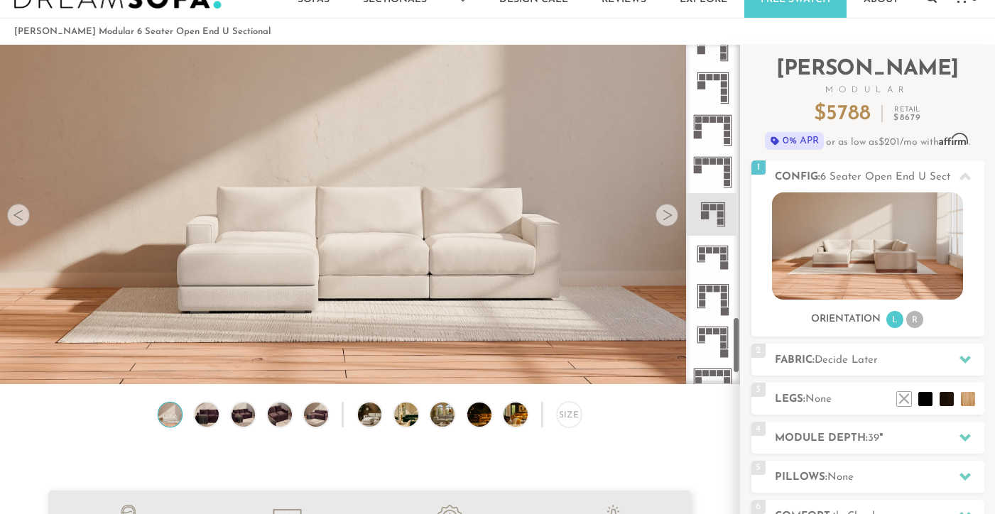
click at [710, 254] on icon at bounding box center [713, 257] width 42 height 42
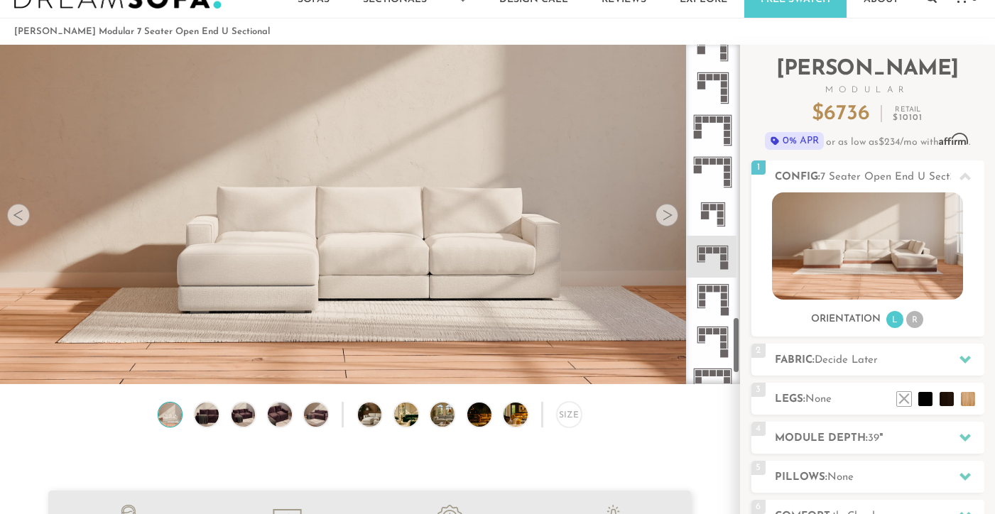
click at [710, 302] on icon at bounding box center [713, 299] width 42 height 42
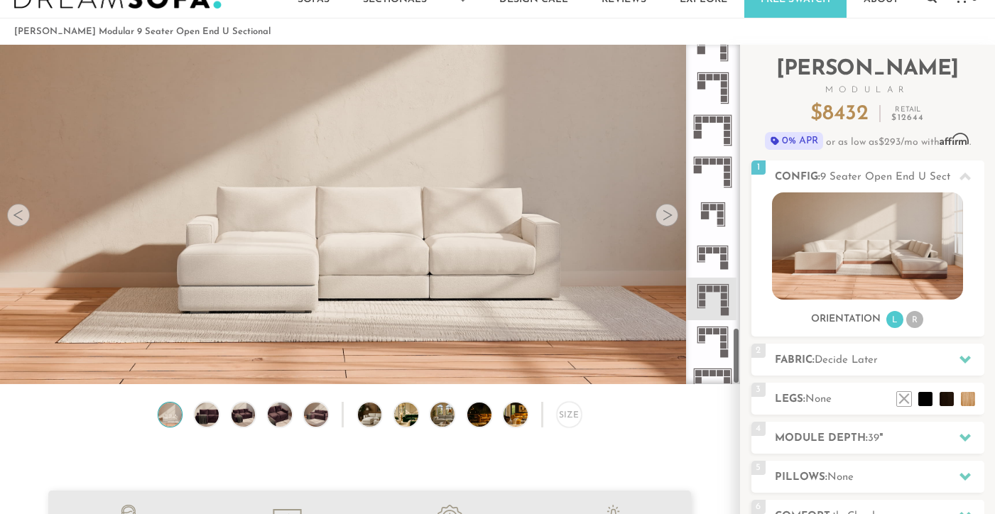
scroll to position [1686, 0]
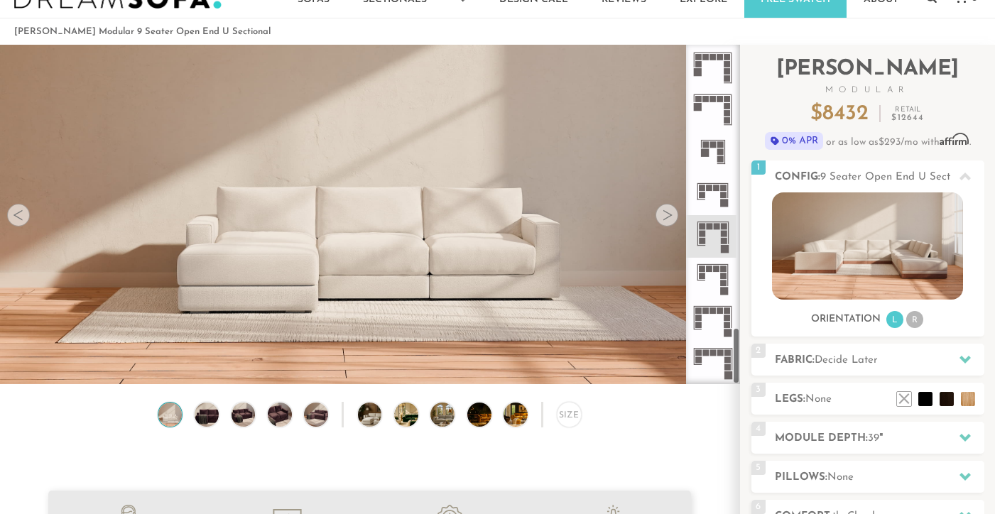
click at [706, 271] on icon at bounding box center [713, 279] width 42 height 42
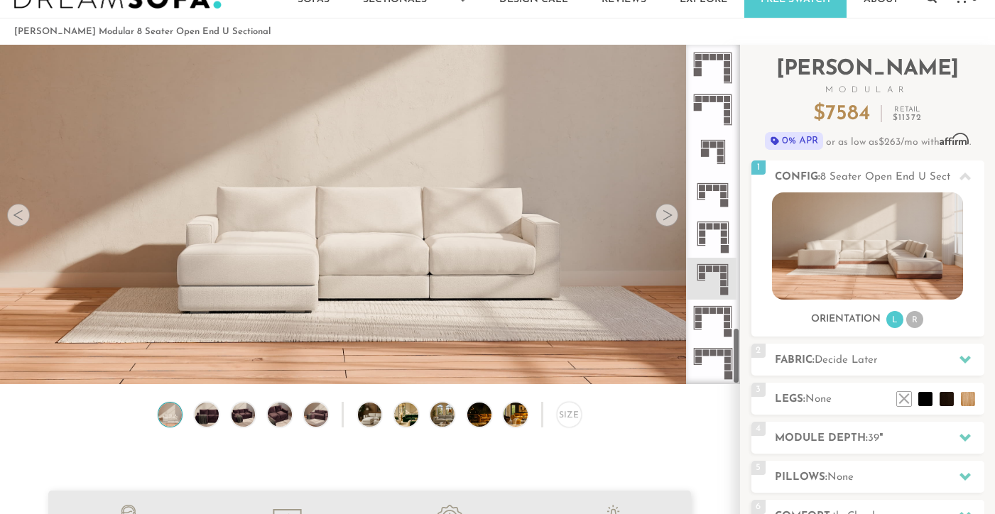
scroll to position [131, 0]
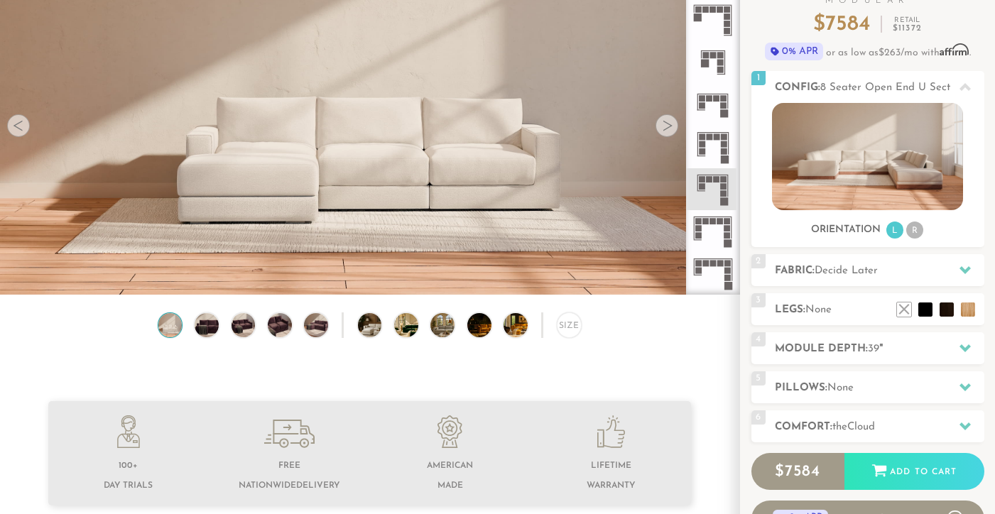
click at [712, 232] on icon at bounding box center [713, 231] width 42 height 42
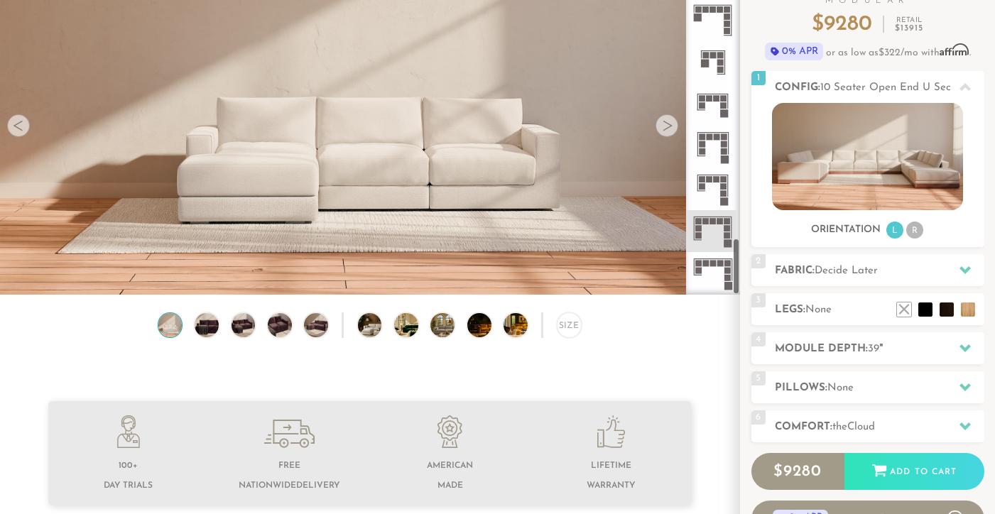
scroll to position [182, 0]
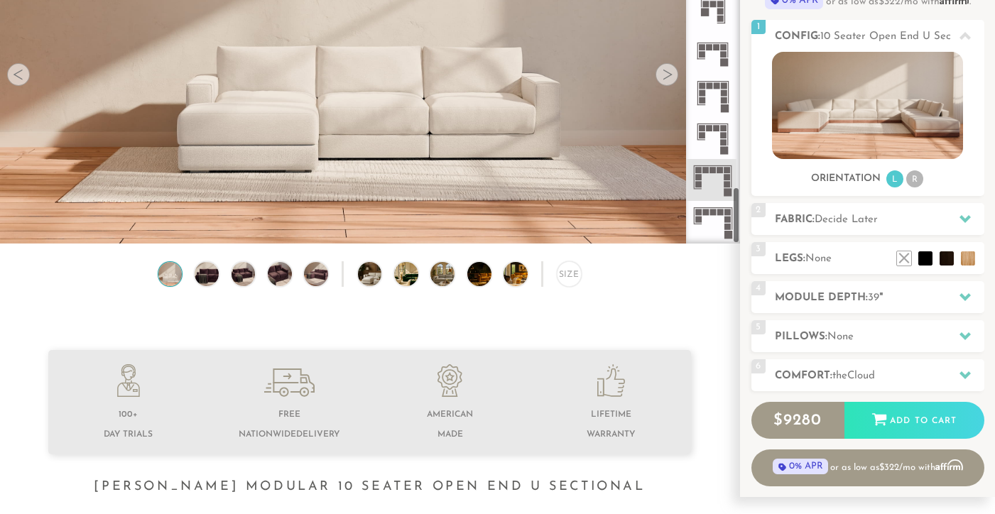
click at [716, 218] on icon at bounding box center [713, 222] width 42 height 42
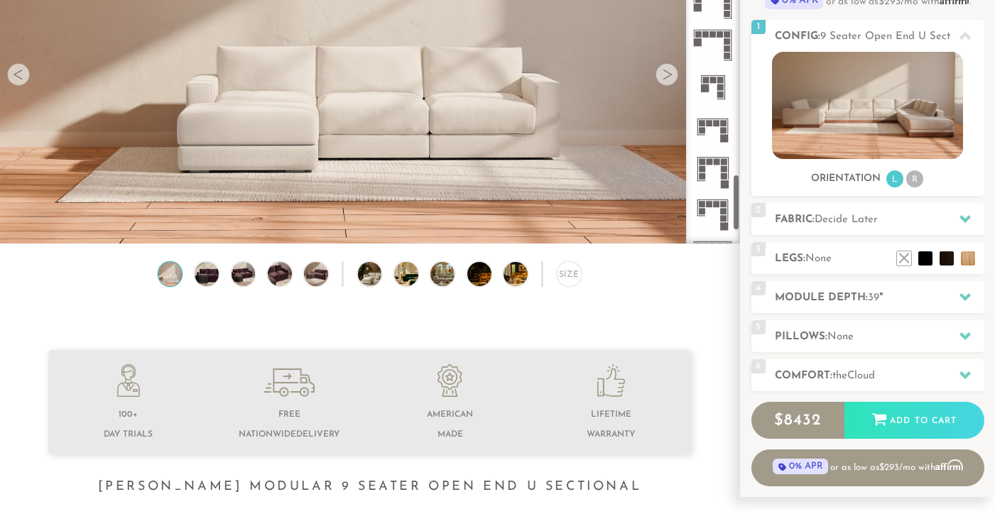
scroll to position [1686, 0]
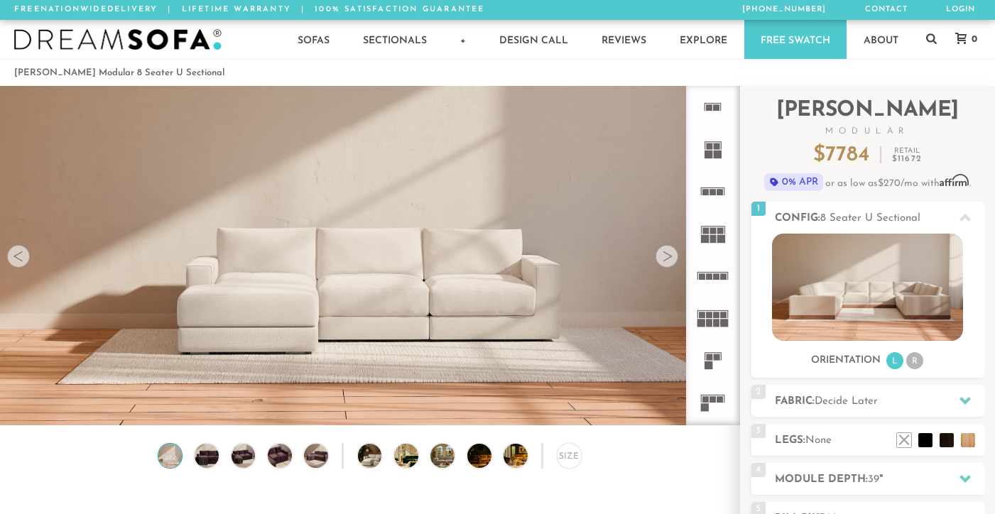
scroll to position [15523, 995]
